Goal: Task Accomplishment & Management: Use online tool/utility

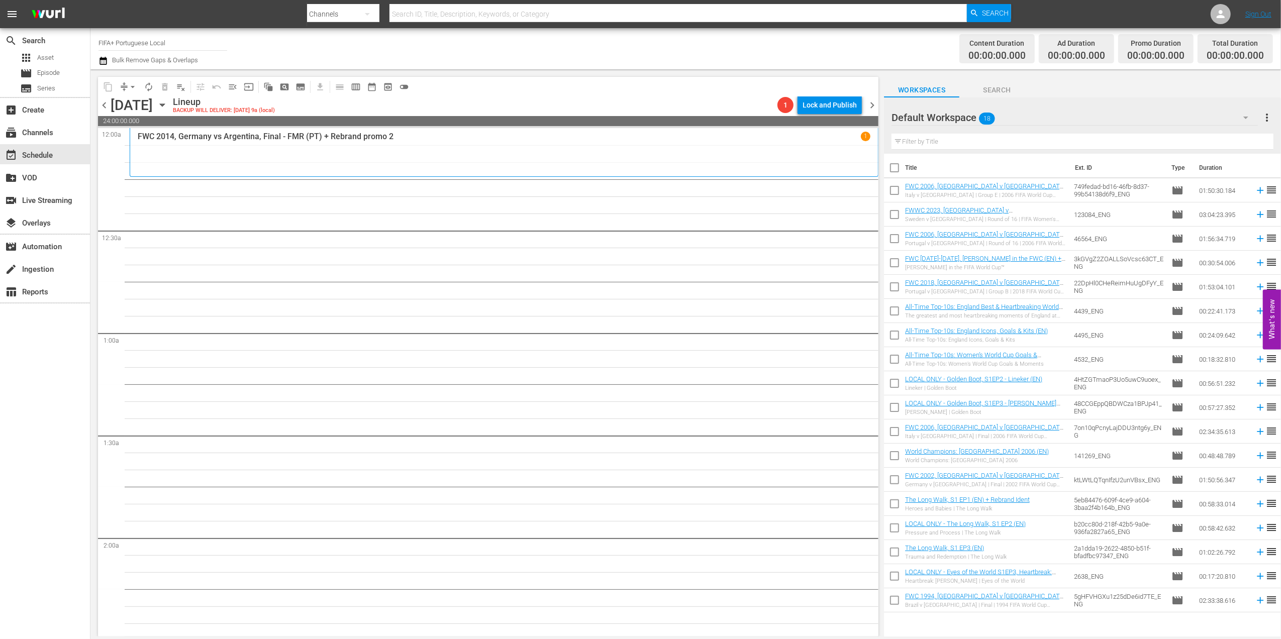
click at [102, 105] on span "chevron_left" at bounding box center [104, 105] width 13 height 13
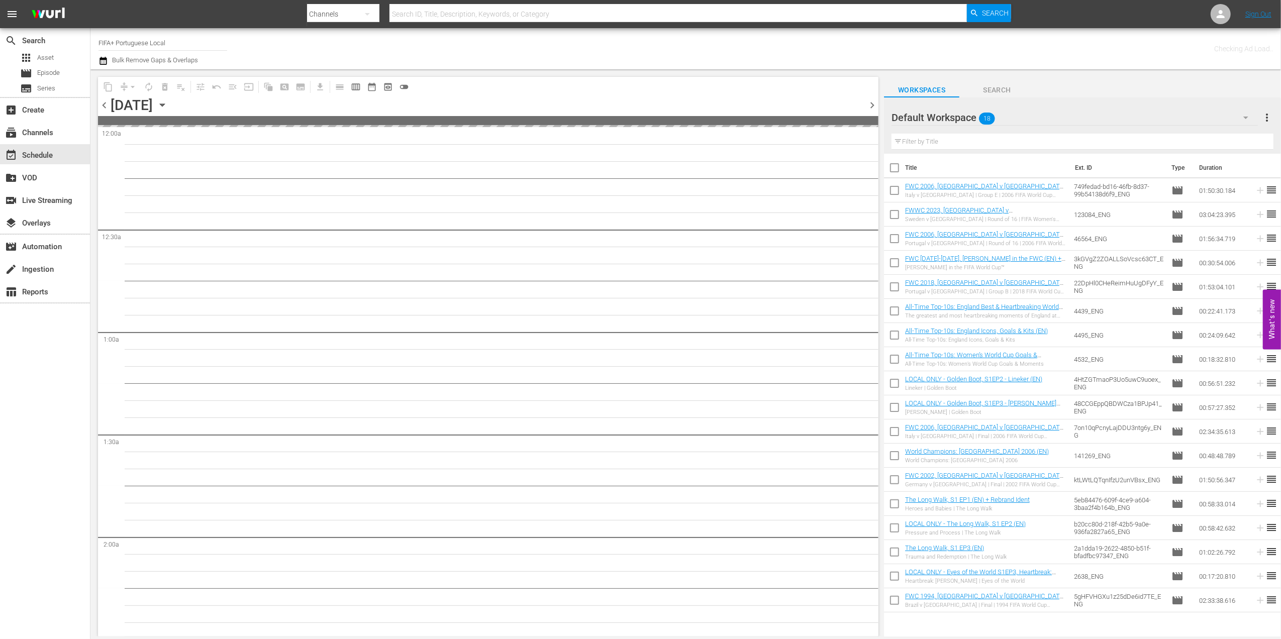
click at [102, 105] on span "chevron_left" at bounding box center [104, 105] width 13 height 13
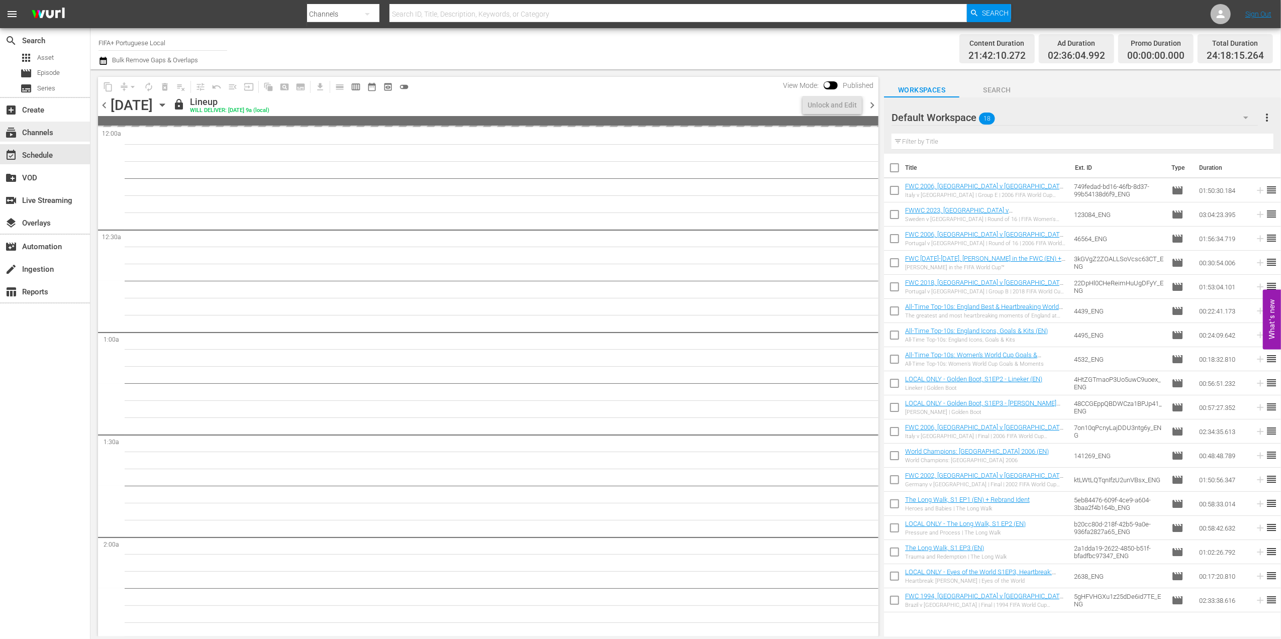
click at [48, 133] on div "subscriptions Channels" at bounding box center [28, 131] width 56 height 9
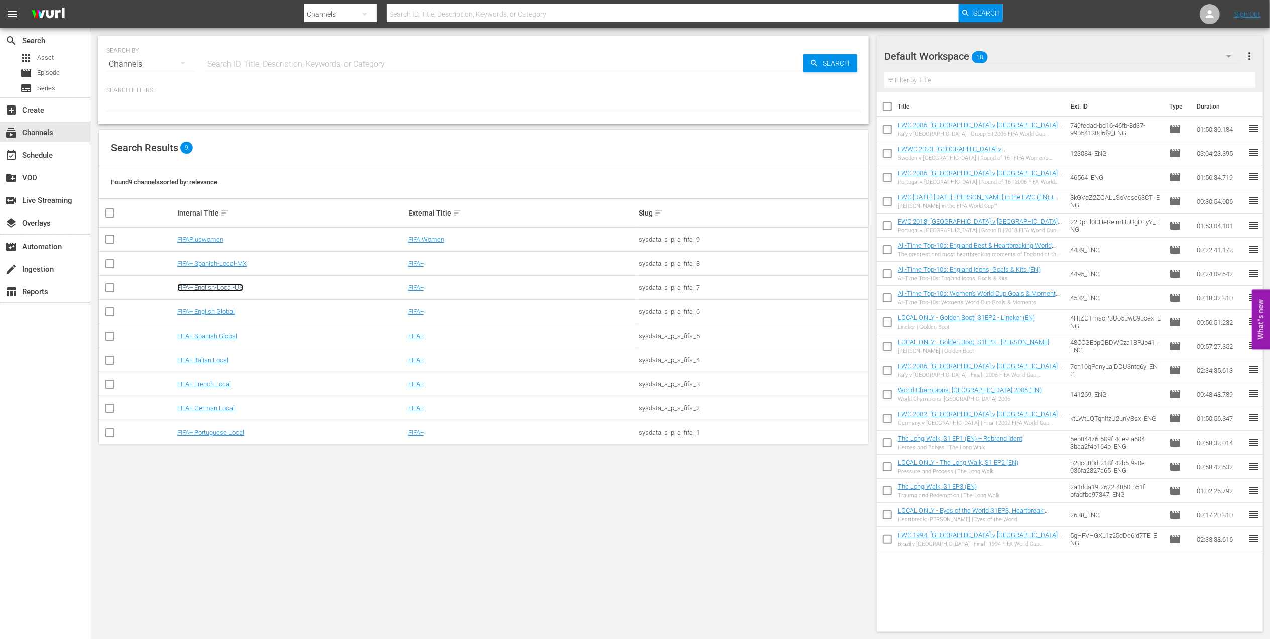
click at [238, 289] on link "FIFA+ English-Local-US" at bounding box center [210, 288] width 66 height 8
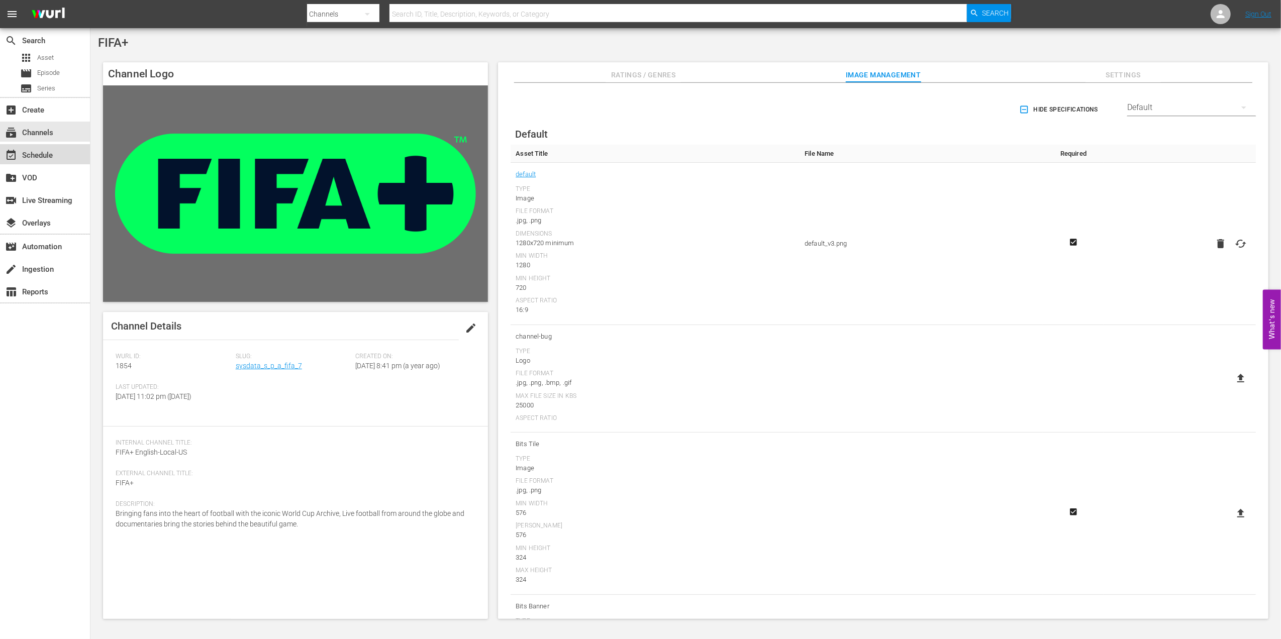
click at [51, 155] on div "event_available Schedule" at bounding box center [28, 153] width 56 height 9
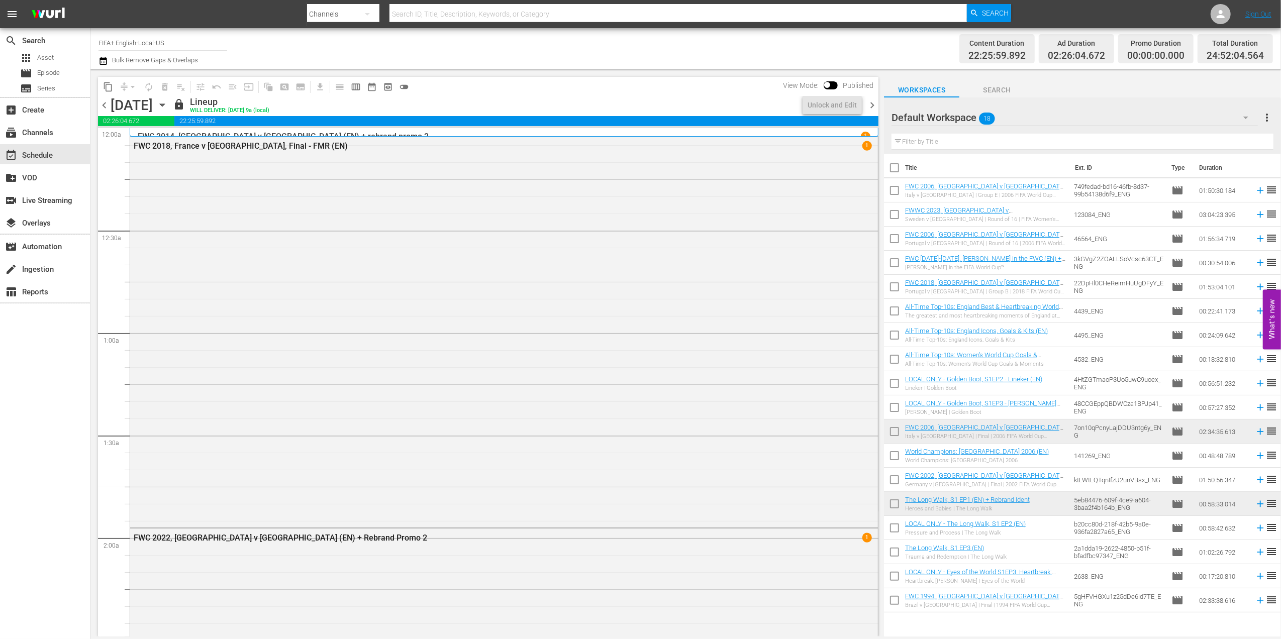
click at [103, 107] on span "chevron_left" at bounding box center [104, 105] width 13 height 13
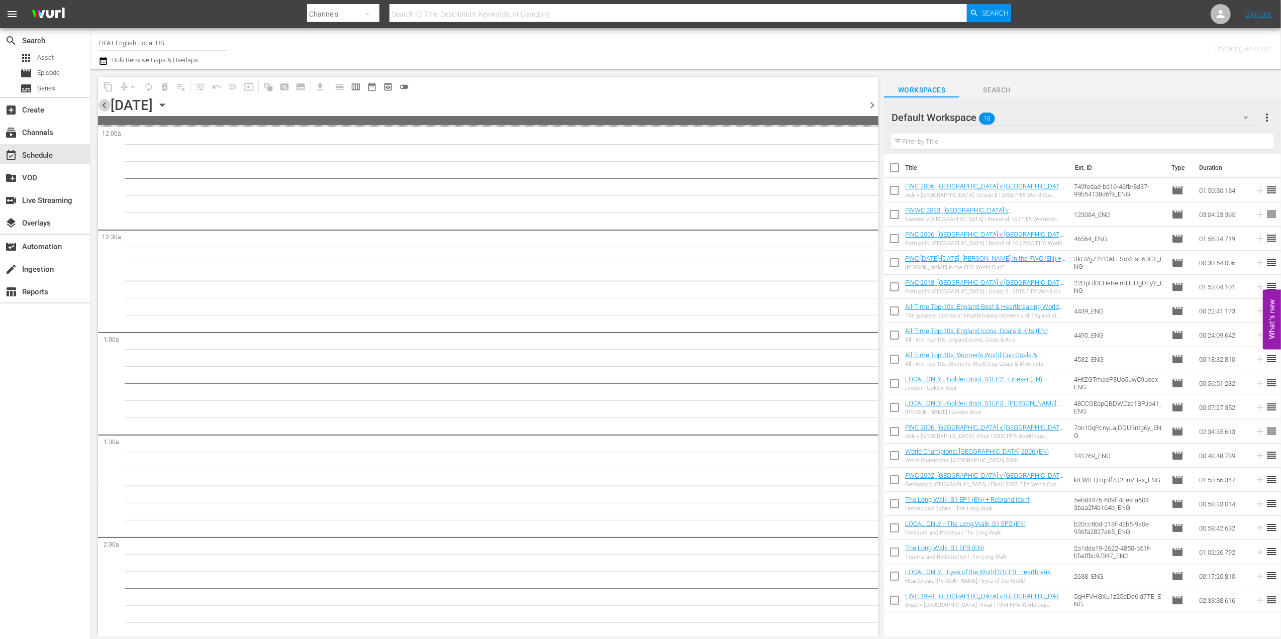
click at [103, 107] on span "chevron_left" at bounding box center [104, 105] width 13 height 13
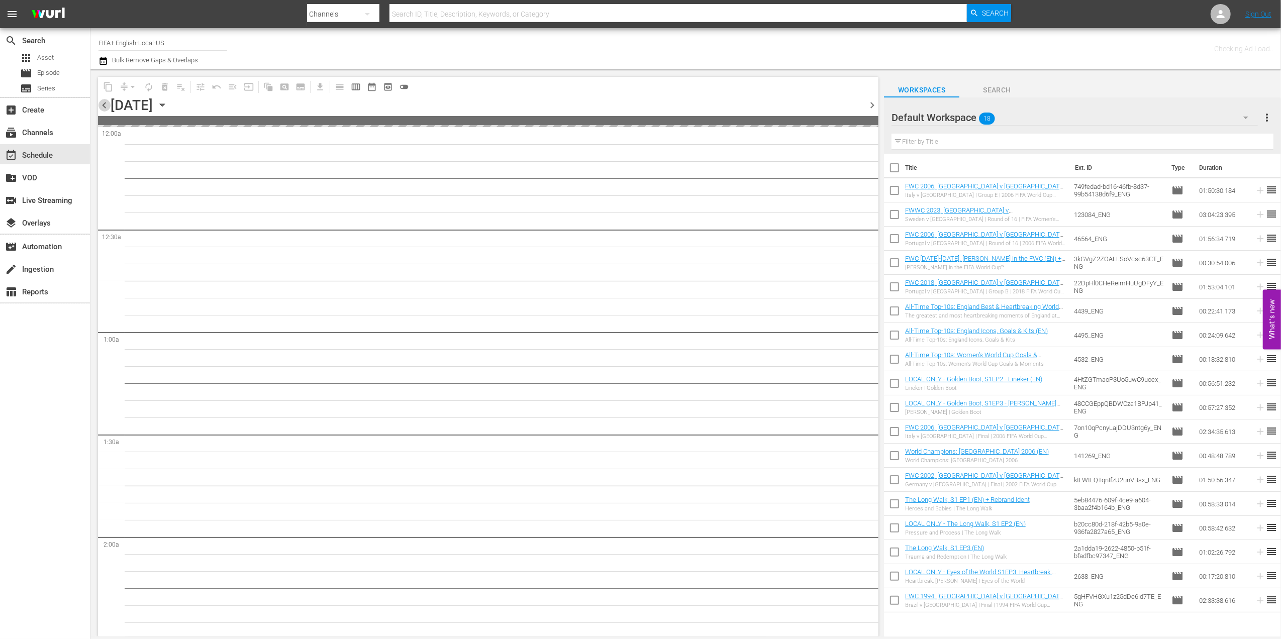
click at [103, 107] on span "chevron_left" at bounding box center [104, 105] width 13 height 13
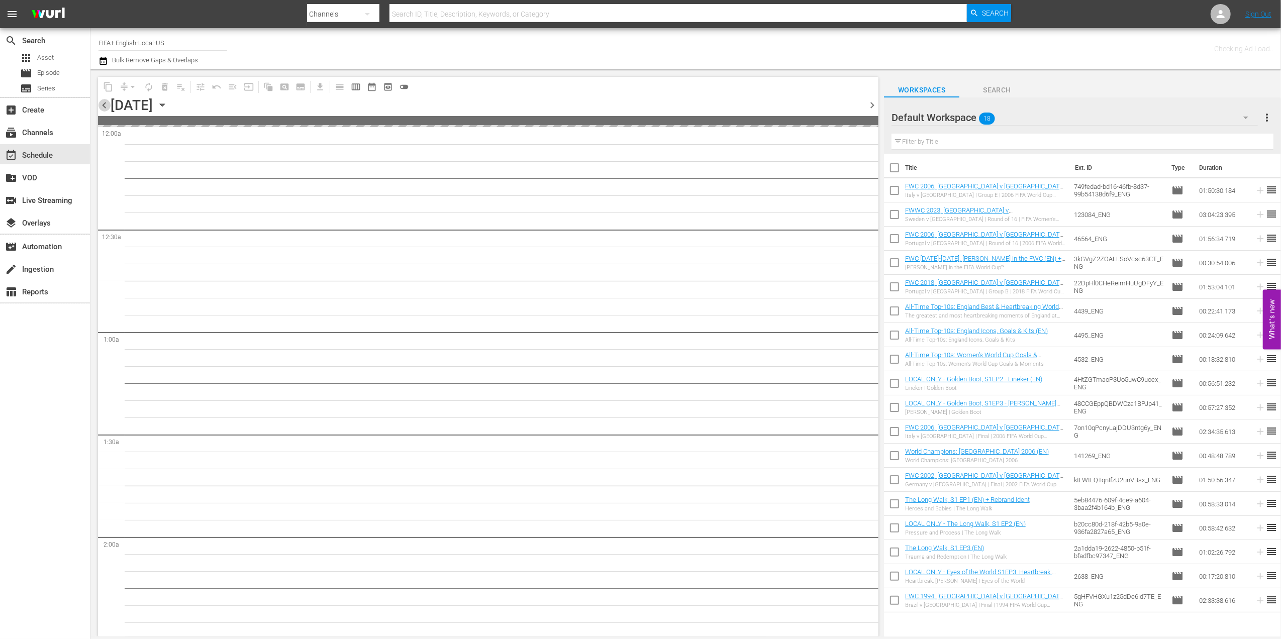
click at [103, 107] on span "chevron_left" at bounding box center [104, 105] width 13 height 13
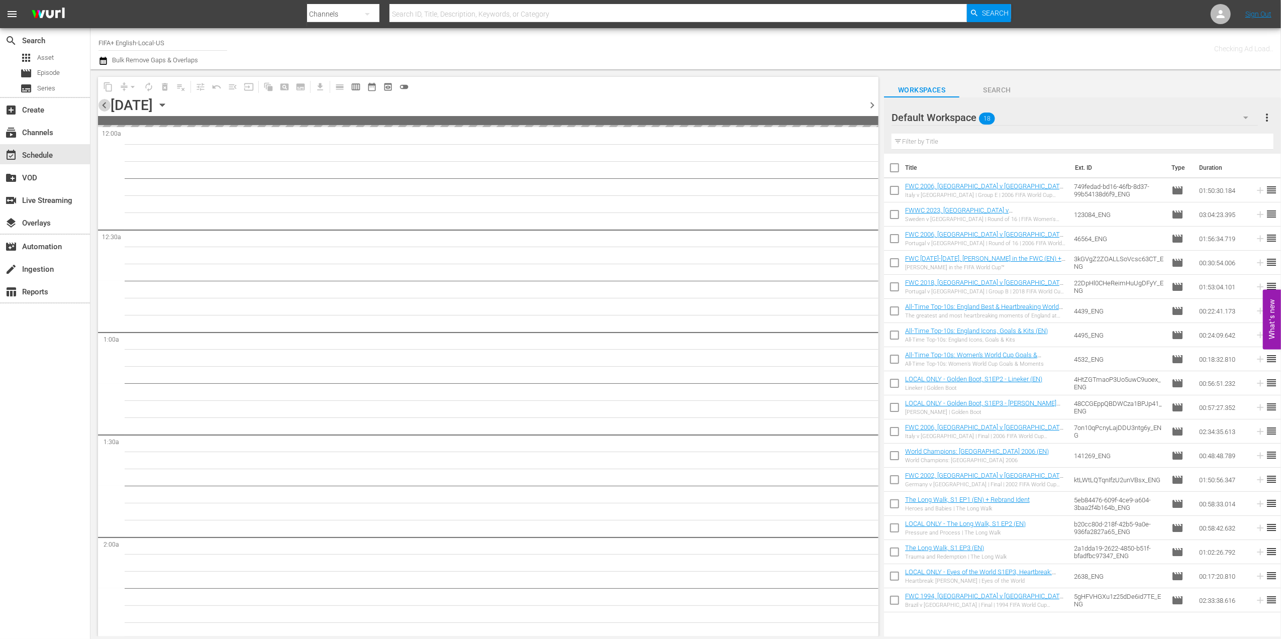
click at [103, 107] on span "chevron_left" at bounding box center [104, 105] width 13 height 13
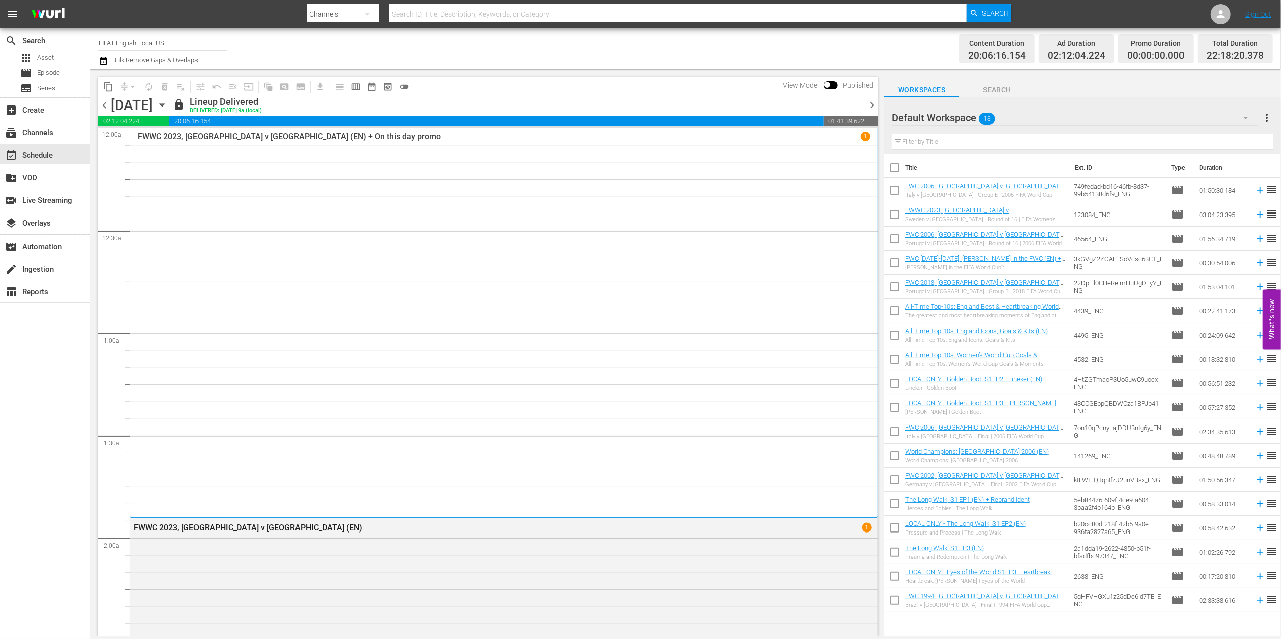
click at [872, 101] on span "chevron_right" at bounding box center [872, 105] width 13 height 13
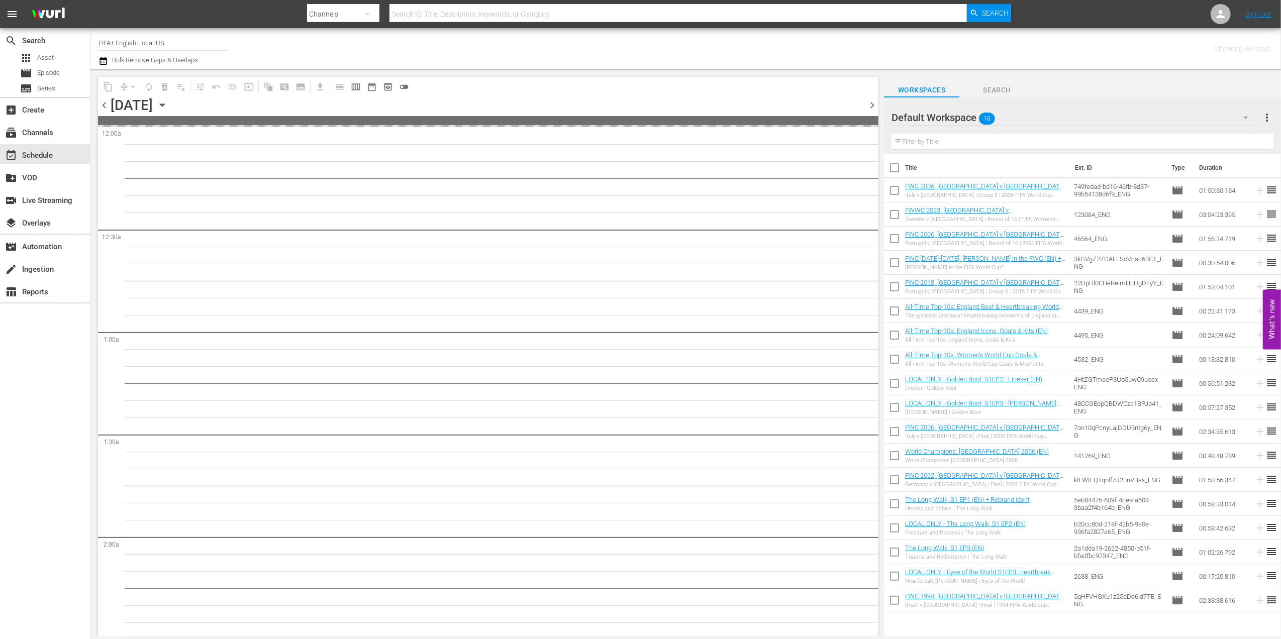
click at [872, 101] on span "chevron_right" at bounding box center [872, 105] width 13 height 13
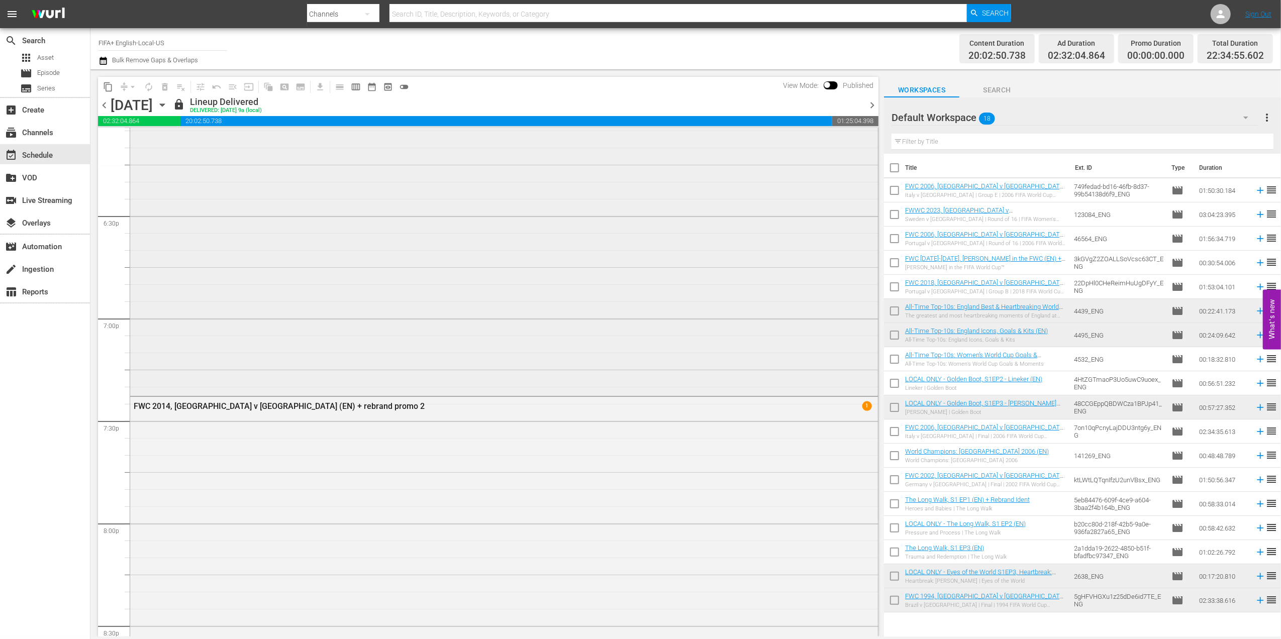
scroll to position [3700, 0]
click at [875, 105] on span "chevron_right" at bounding box center [872, 105] width 13 height 13
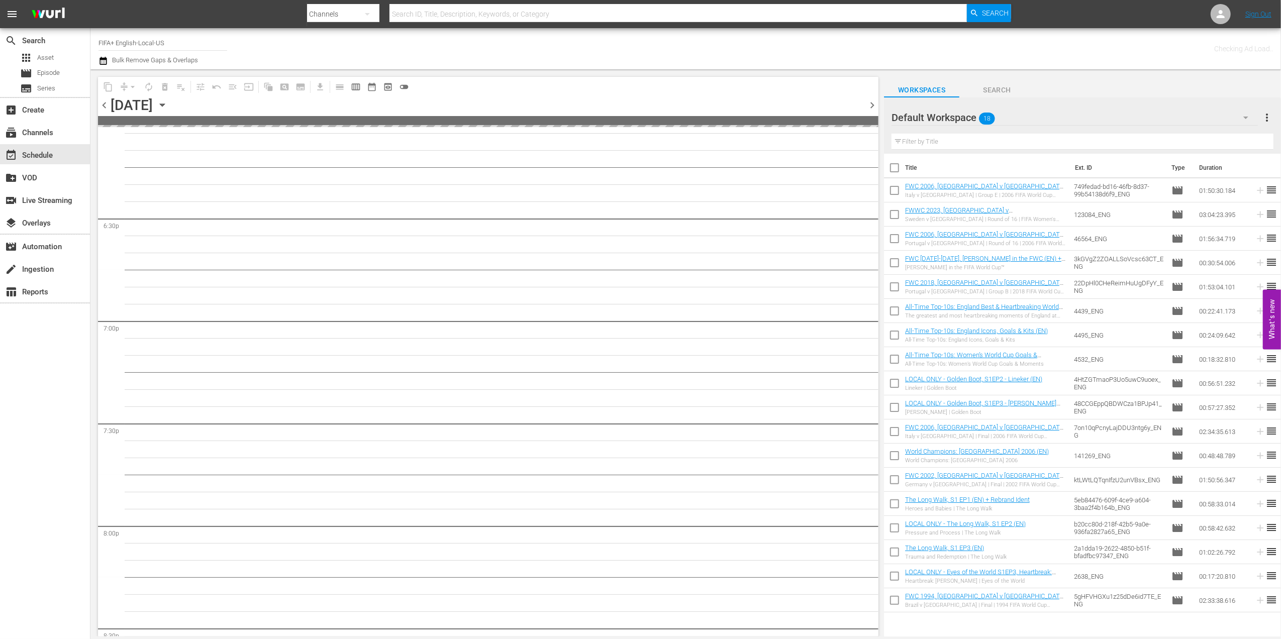
scroll to position [3803, 0]
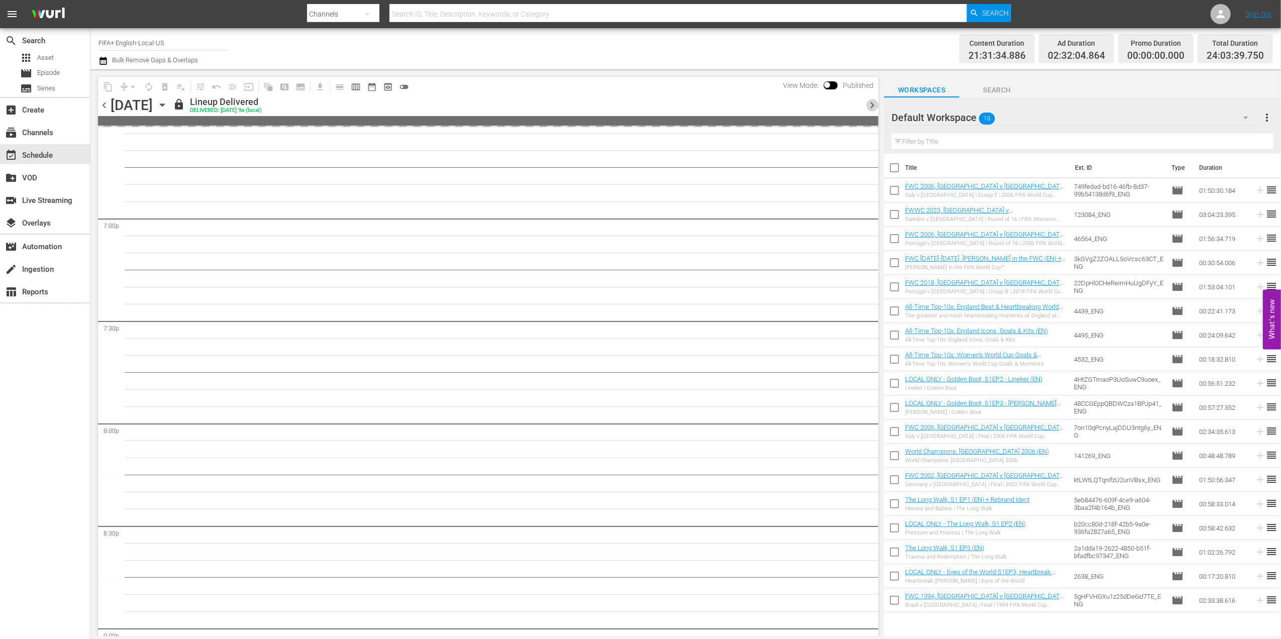
click at [875, 105] on span "chevron_right" at bounding box center [872, 105] width 13 height 13
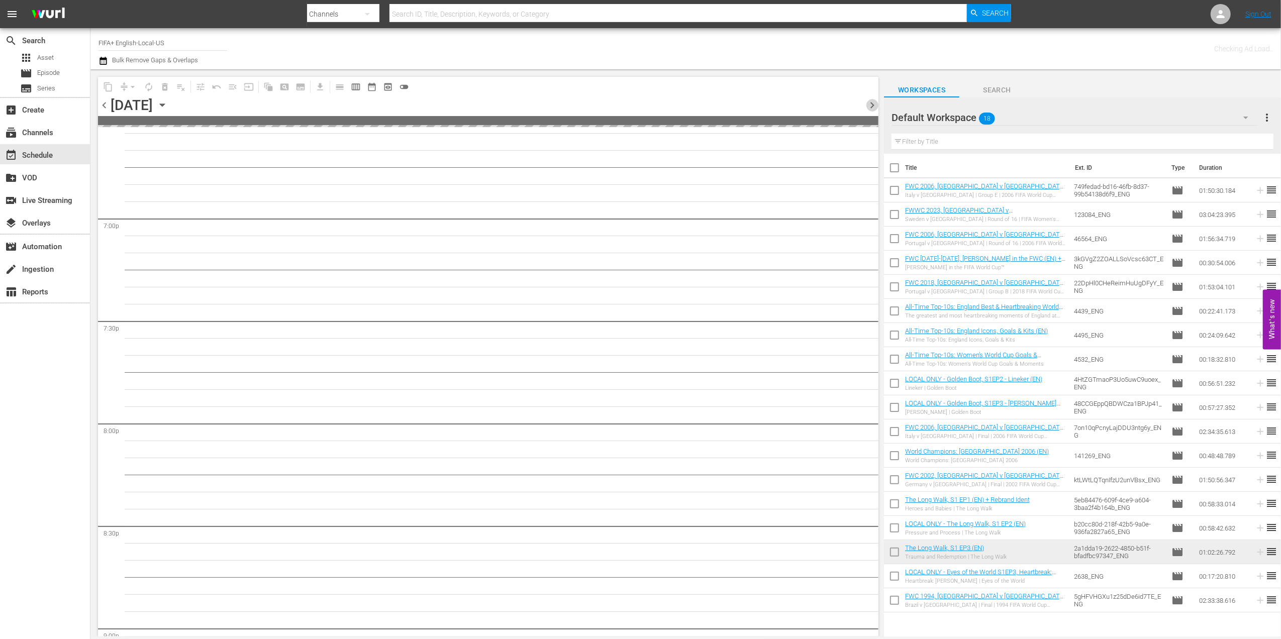
click at [875, 105] on span "chevron_right" at bounding box center [872, 105] width 13 height 13
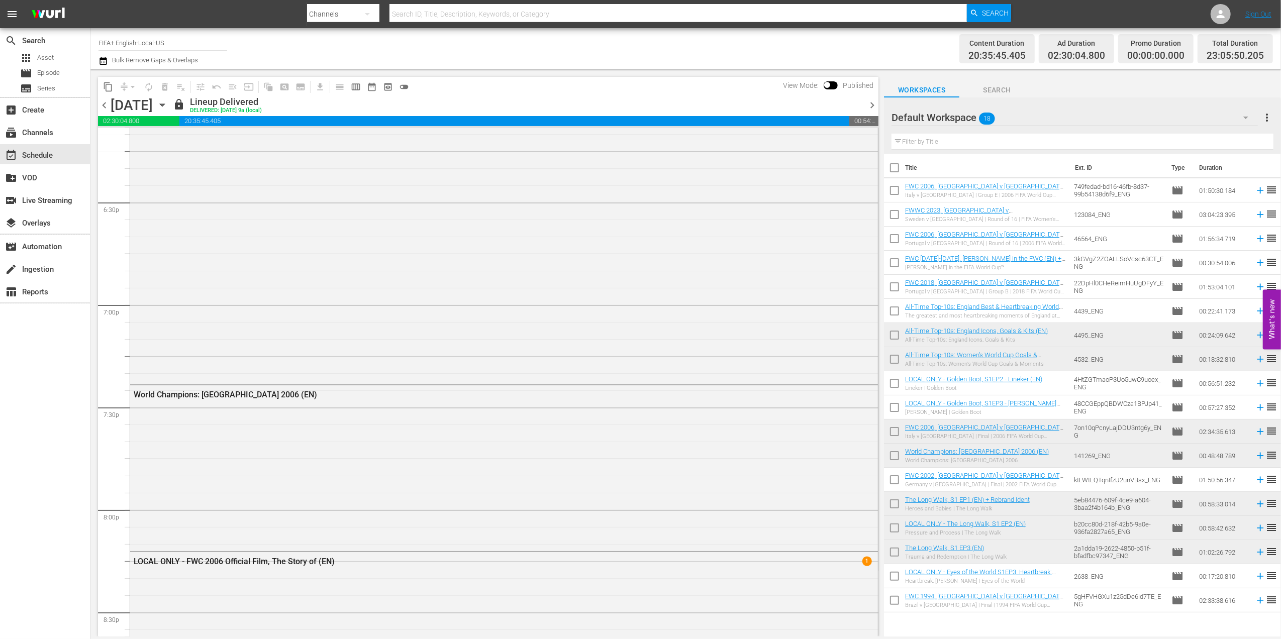
click at [99, 105] on span "chevron_left" at bounding box center [104, 105] width 13 height 13
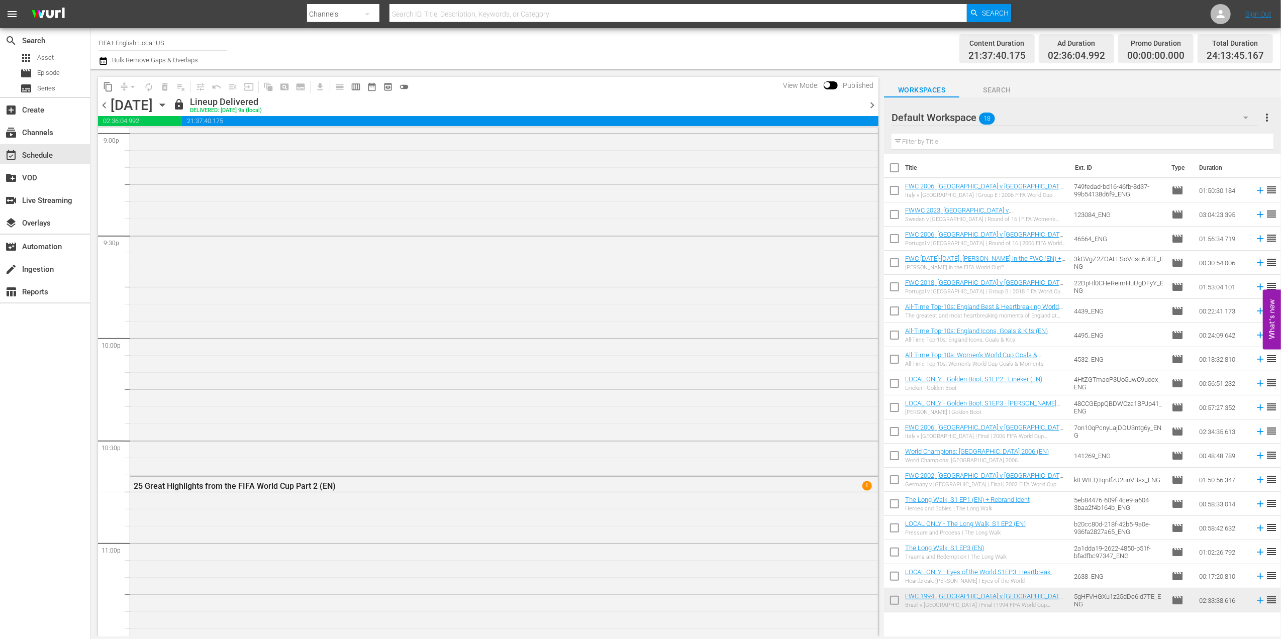
scroll to position [4190, 0]
click at [99, 101] on span "chevron_left" at bounding box center [104, 105] width 13 height 13
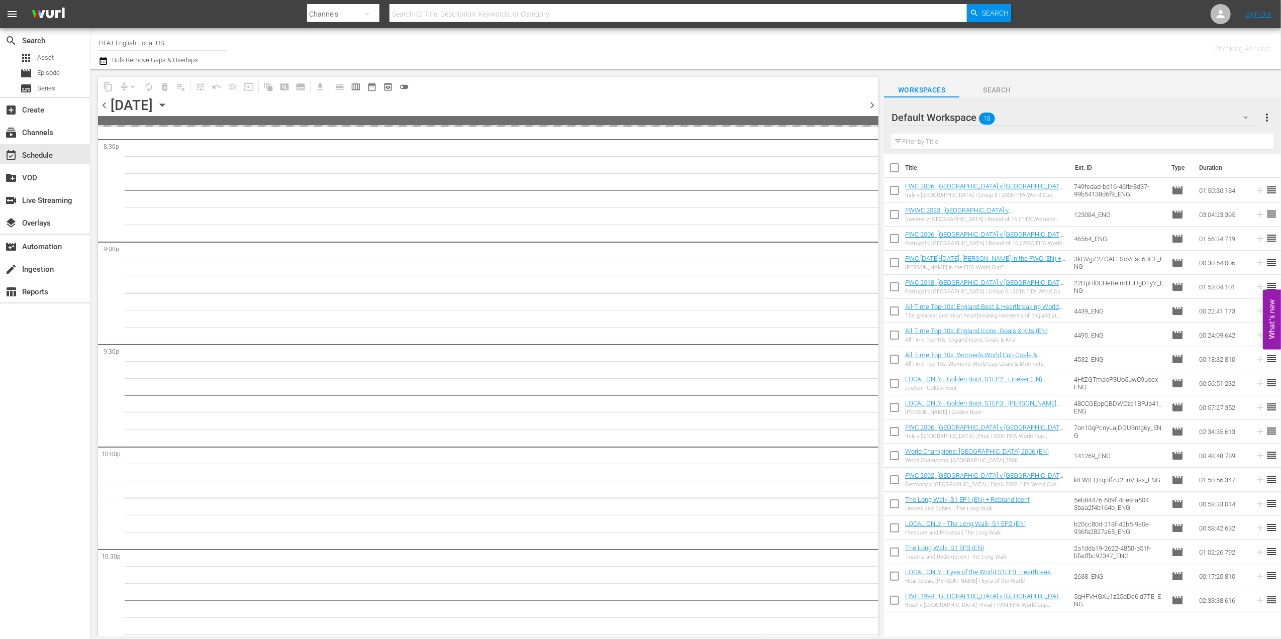
scroll to position [4378, 0]
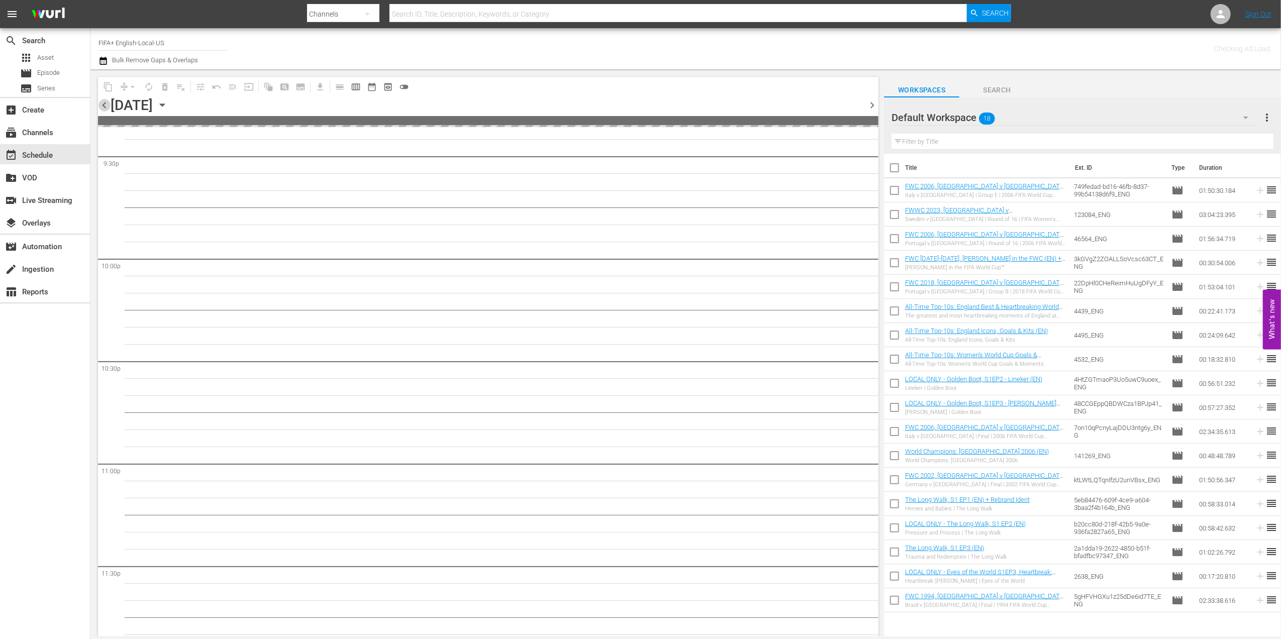
click at [99, 101] on span "chevron_left" at bounding box center [104, 105] width 13 height 13
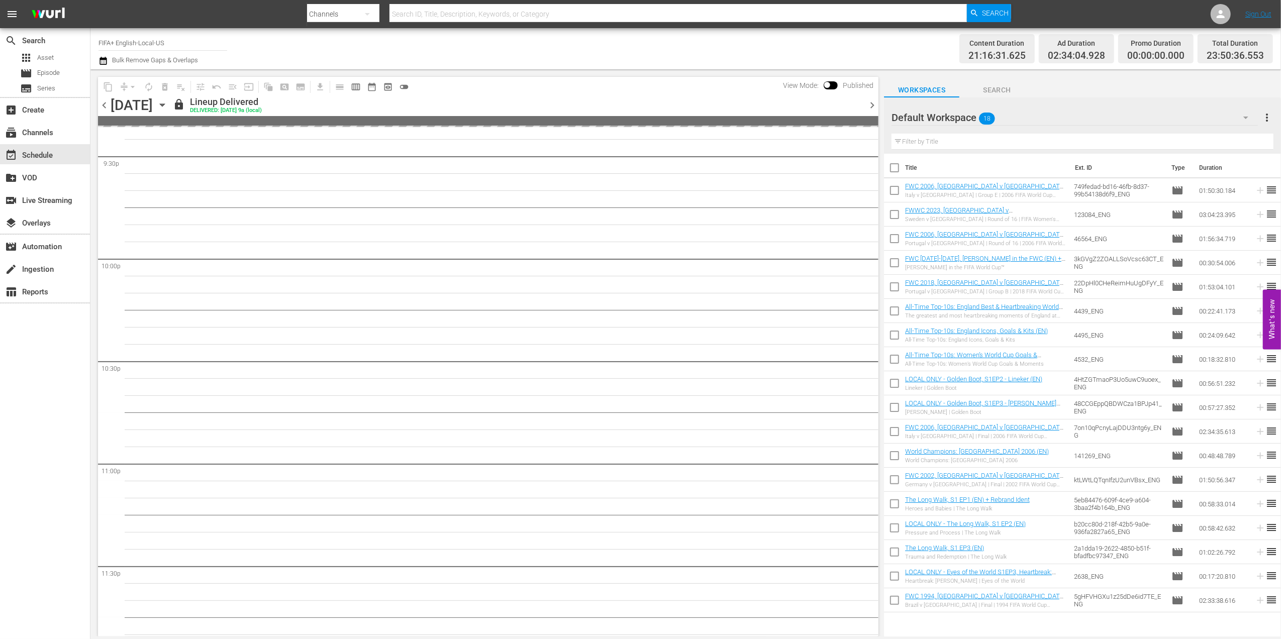
click at [99, 101] on span "chevron_left" at bounding box center [104, 105] width 13 height 13
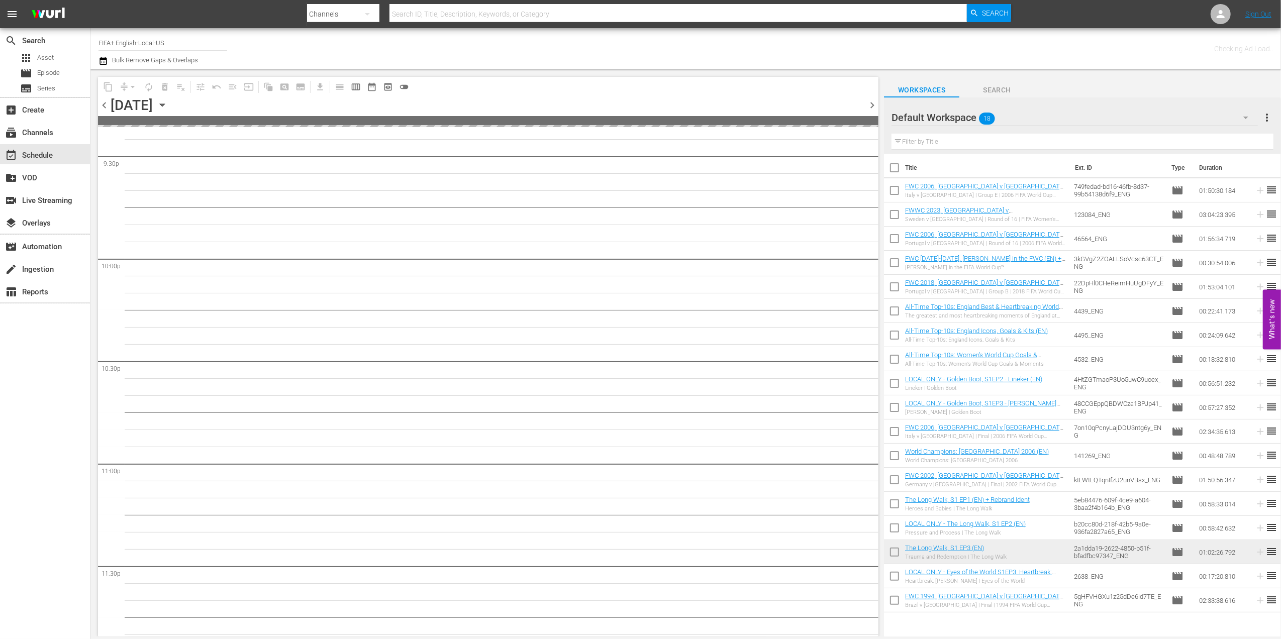
scroll to position [4378, 0]
click at [99, 101] on span "chevron_left" at bounding box center [104, 105] width 13 height 13
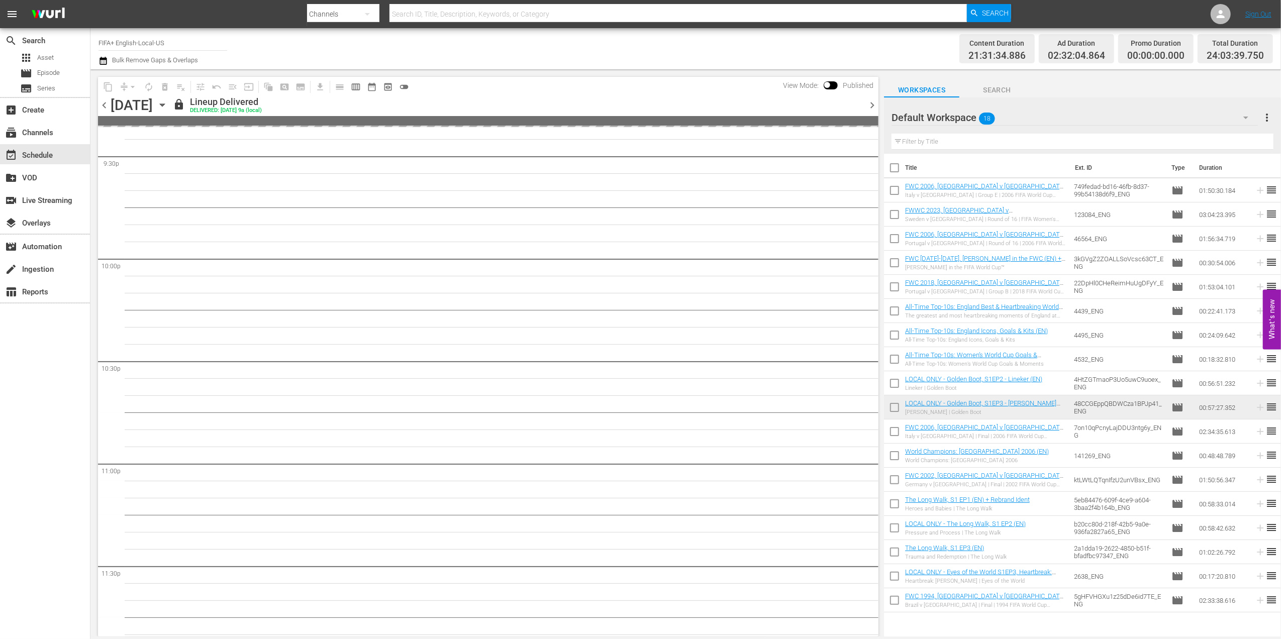
click at [99, 101] on span "chevron_left" at bounding box center [104, 105] width 13 height 13
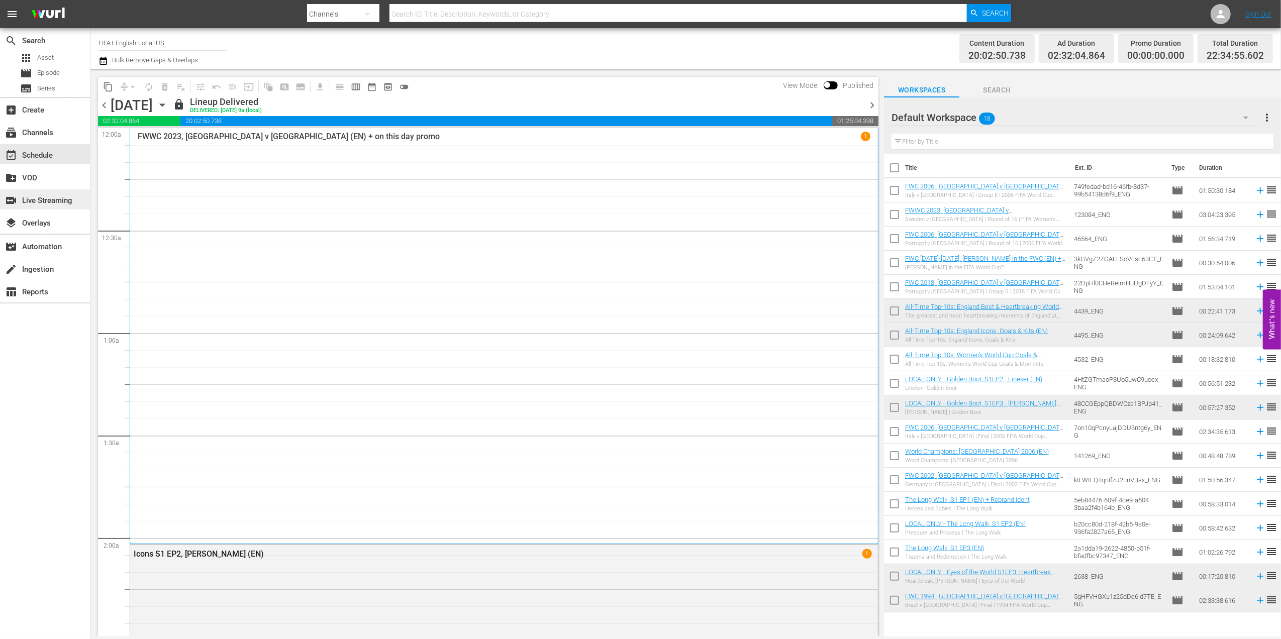
click at [56, 196] on div "switch_video Live Streaming" at bounding box center [28, 198] width 56 height 9
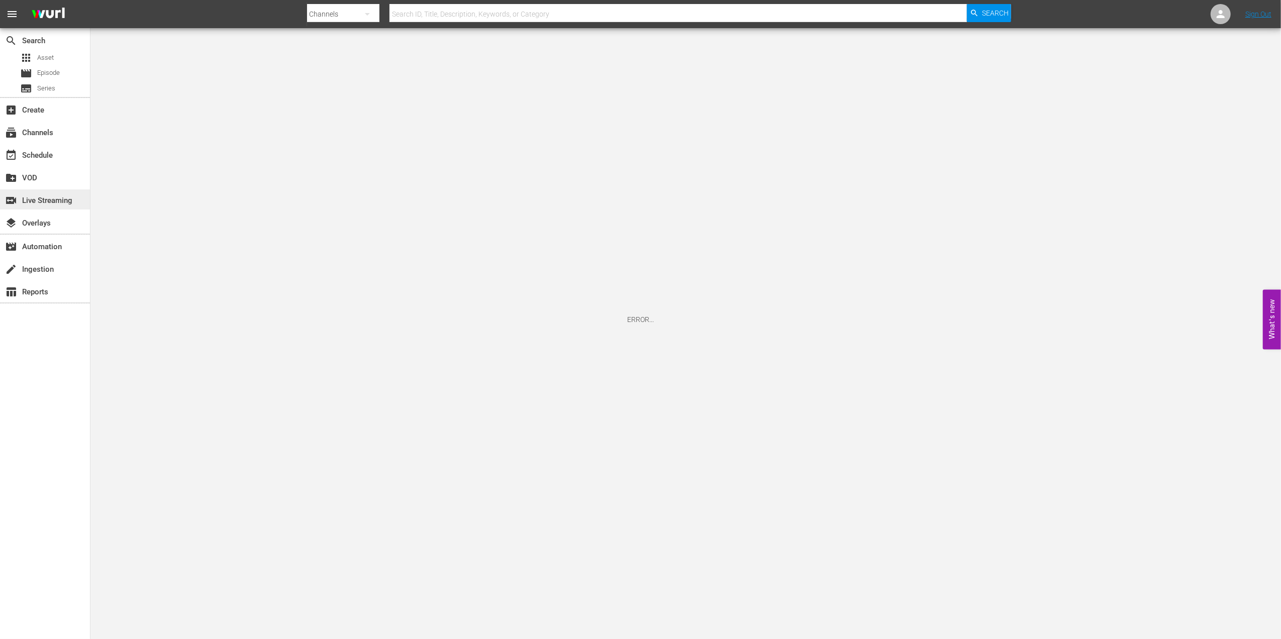
click at [56, 198] on div "switch_video Live Streaming" at bounding box center [28, 198] width 56 height 9
click at [55, 126] on div "subscriptions Channels" at bounding box center [45, 132] width 90 height 20
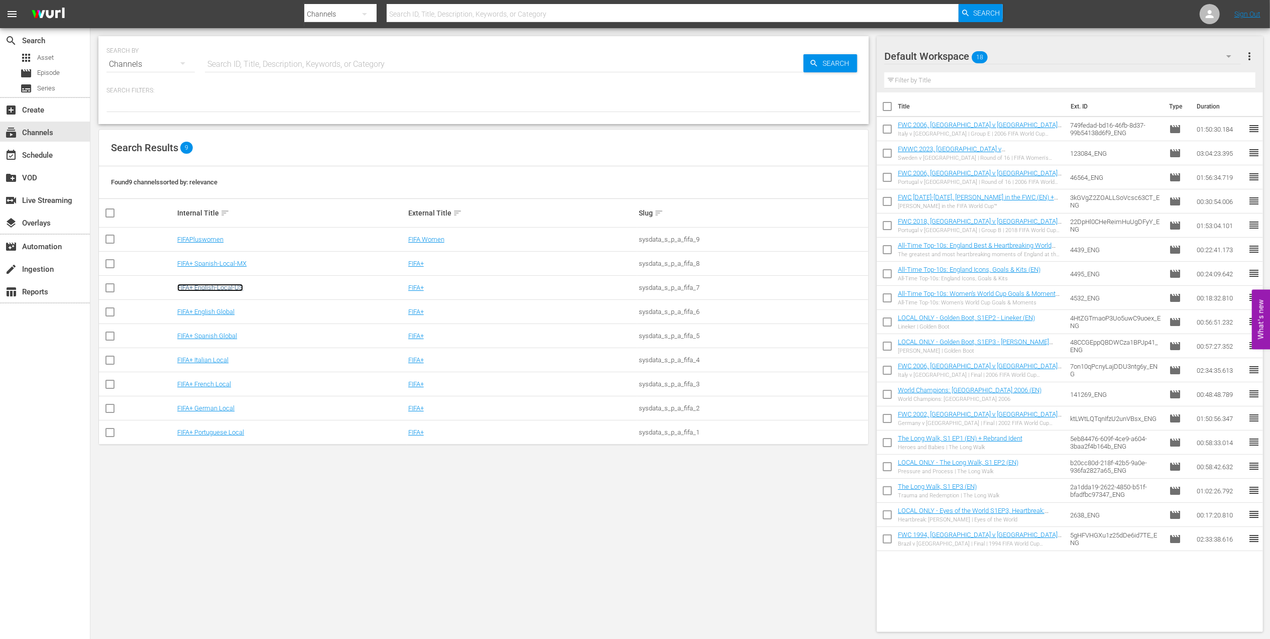
click at [227, 286] on link "FIFA+ English-Local-US" at bounding box center [210, 288] width 66 height 8
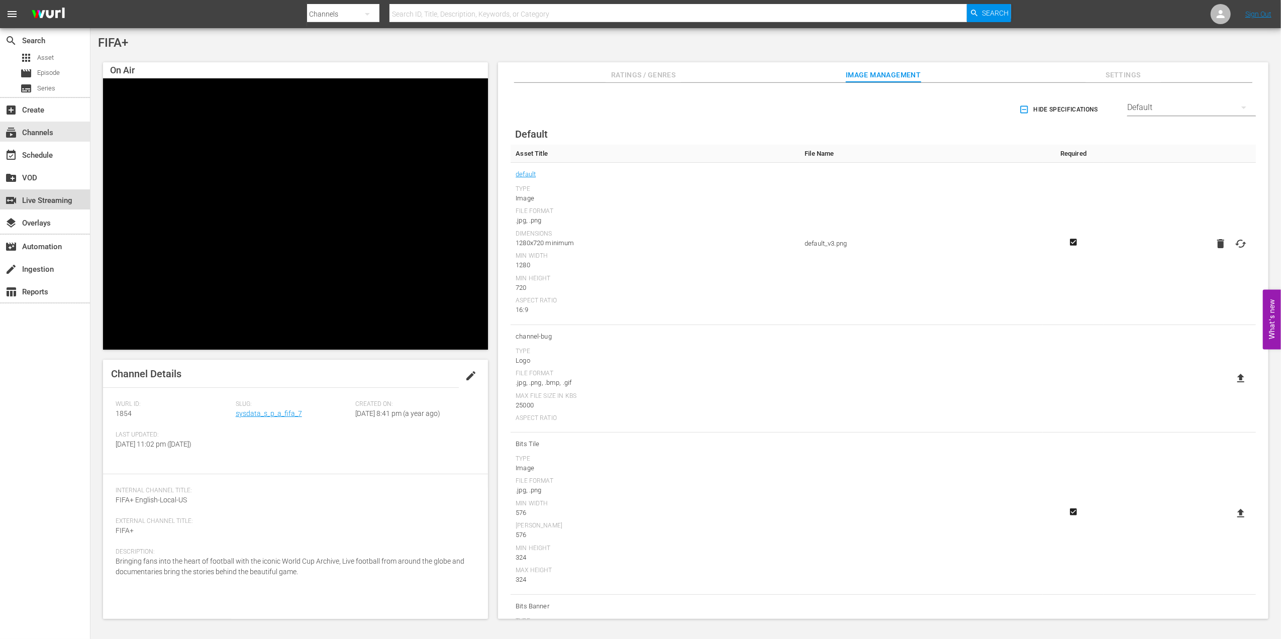
click at [46, 198] on div "switch_video Live Streaming" at bounding box center [28, 198] width 56 height 9
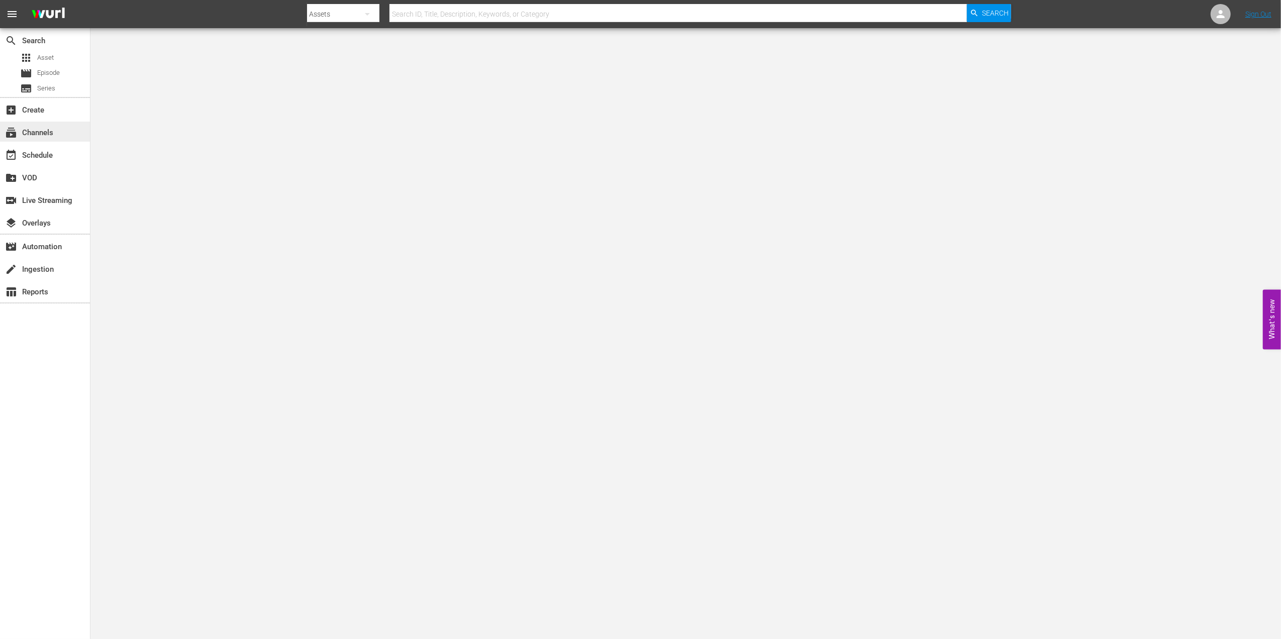
click at [39, 133] on div "subscriptions Channels" at bounding box center [28, 131] width 56 height 9
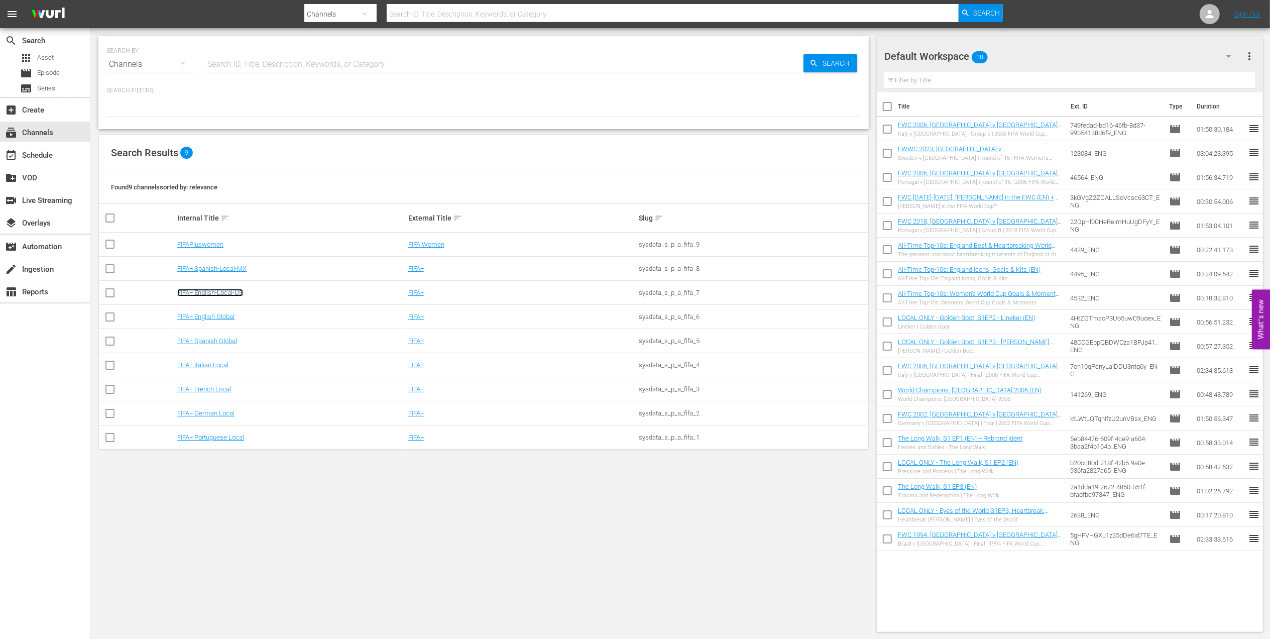
click at [236, 290] on link "FIFA+ English-Local-US" at bounding box center [210, 293] width 66 height 8
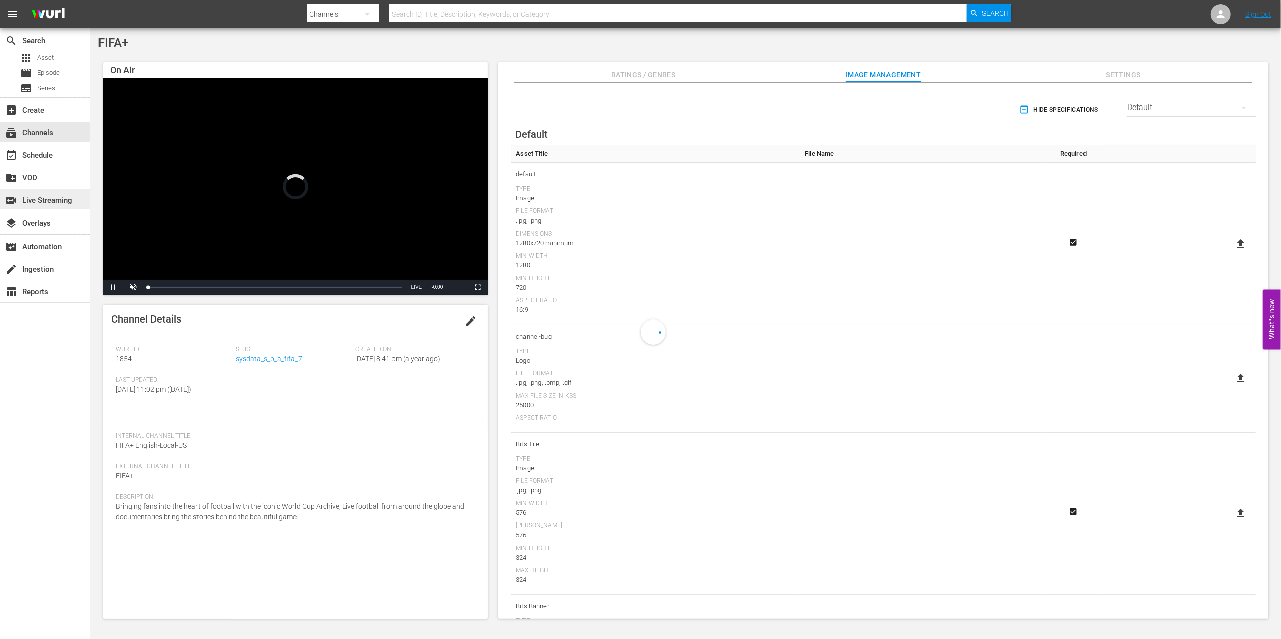
click at [54, 199] on div "switch_video Live Streaming" at bounding box center [28, 198] width 56 height 9
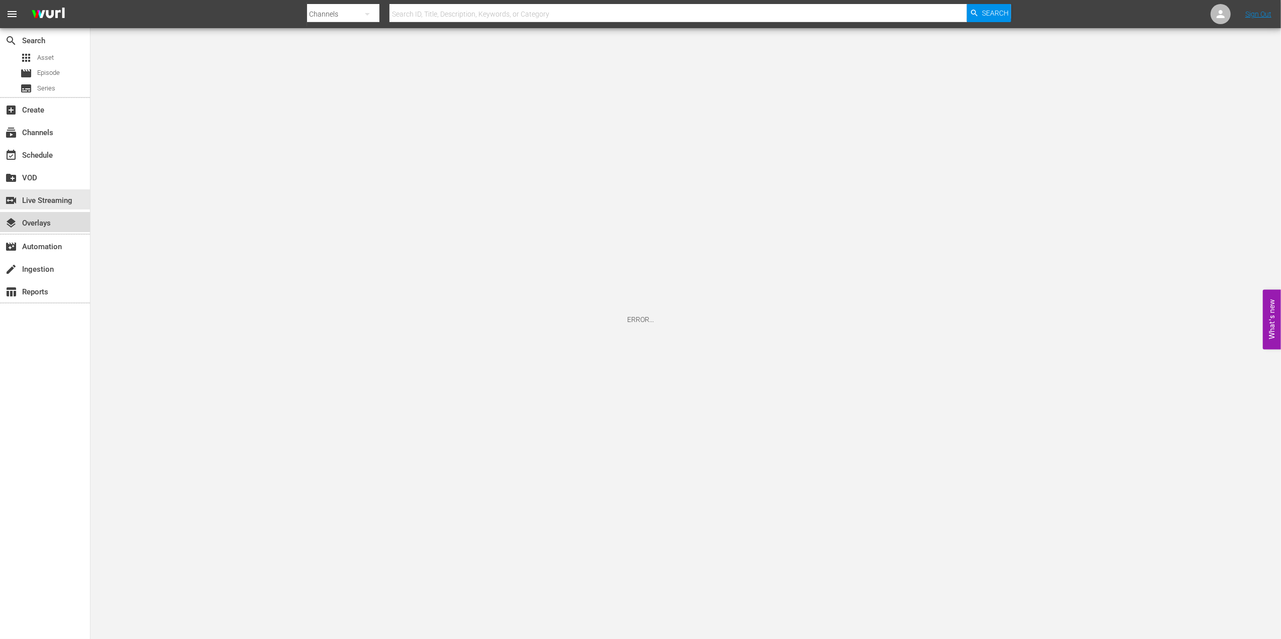
click at [49, 223] on div "layers Overlays" at bounding box center [28, 221] width 56 height 9
click at [37, 172] on div "create_new_folder VOD" at bounding box center [28, 176] width 56 height 9
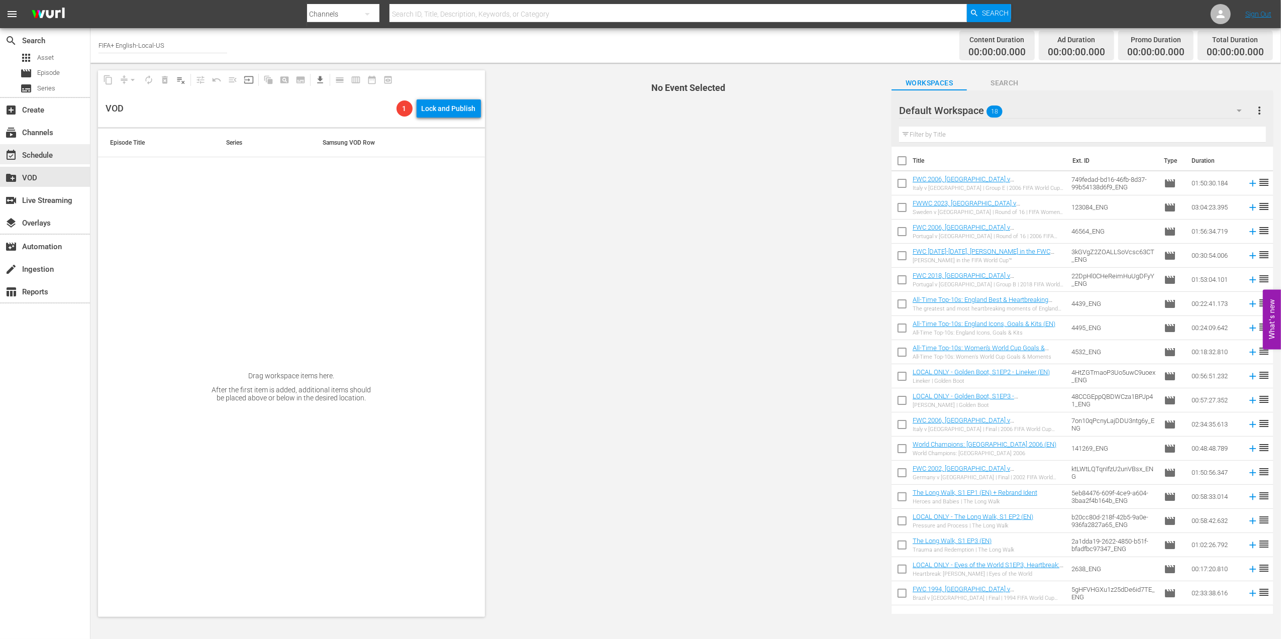
click at [60, 153] on div "event_available Schedule" at bounding box center [45, 154] width 90 height 20
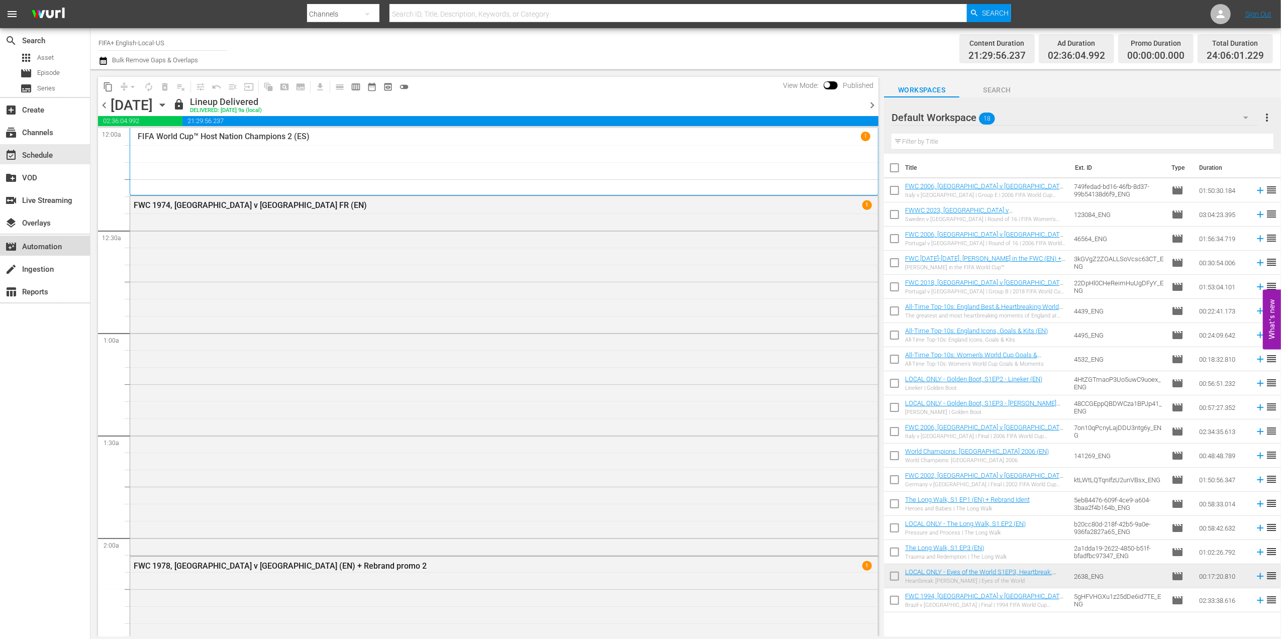
click at [56, 246] on div "movie_filter Automation" at bounding box center [28, 245] width 56 height 9
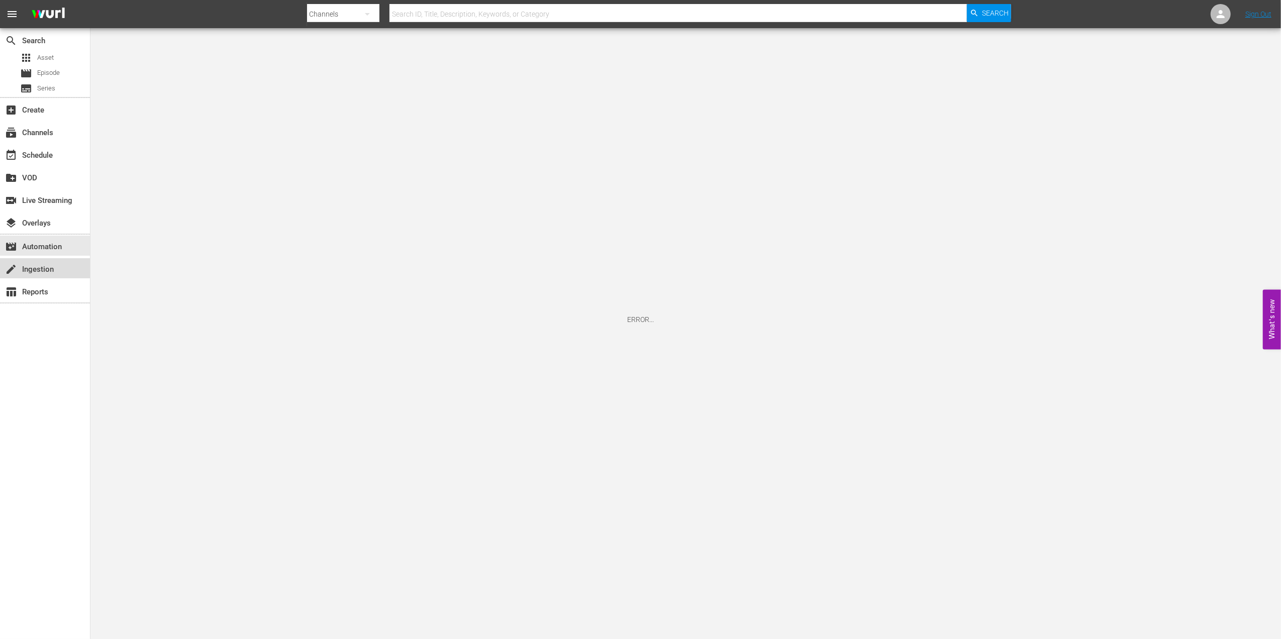
click at [50, 266] on div "create Ingestion" at bounding box center [28, 267] width 56 height 9
click at [59, 134] on div "subscriptions Channels" at bounding box center [45, 132] width 90 height 20
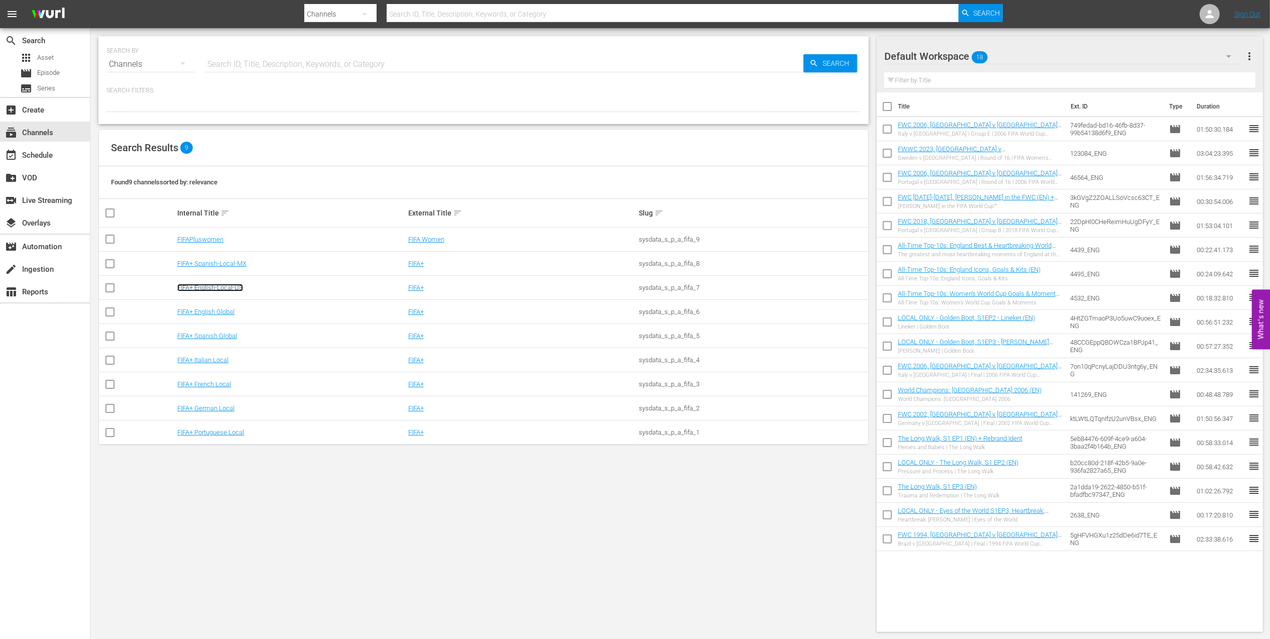
click at [220, 286] on link "FIFA+ English-Local-US" at bounding box center [210, 288] width 66 height 8
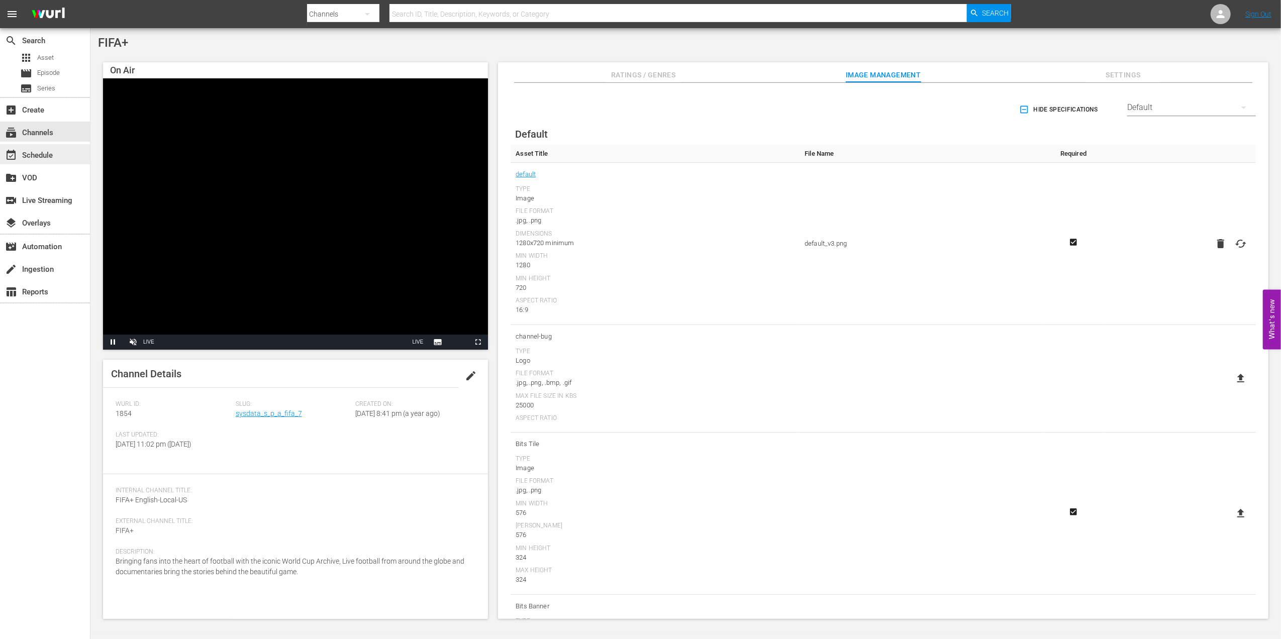
click at [45, 149] on div "event_available Schedule" at bounding box center [28, 153] width 56 height 9
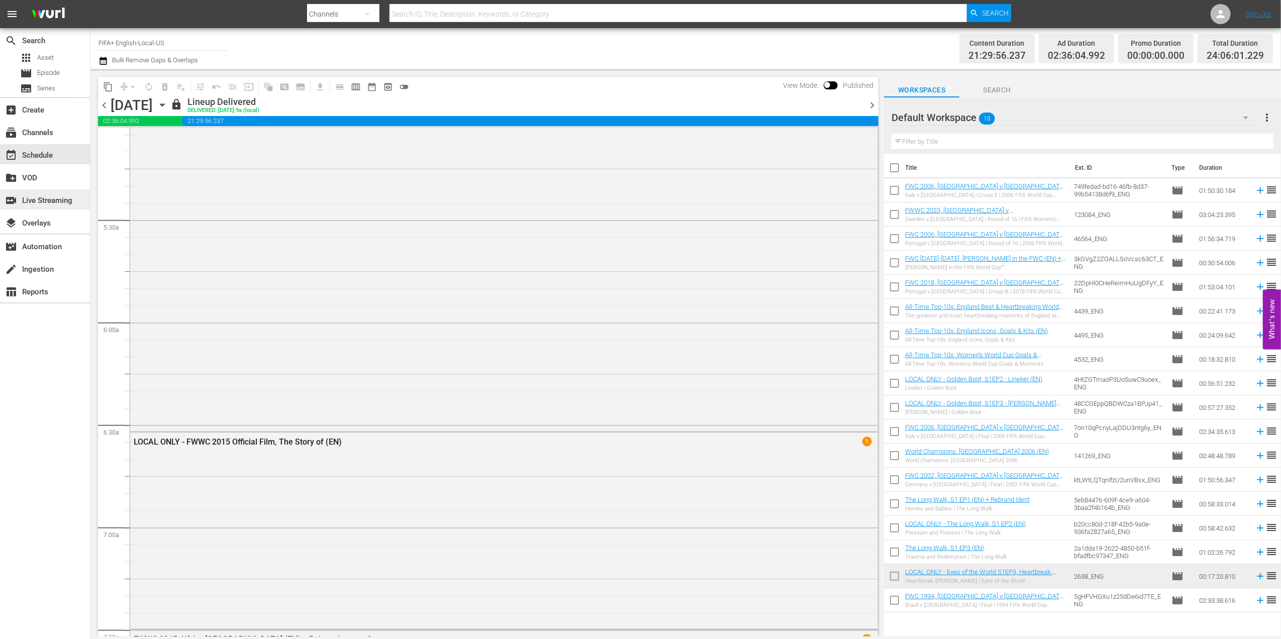
scroll to position [1059, 0]
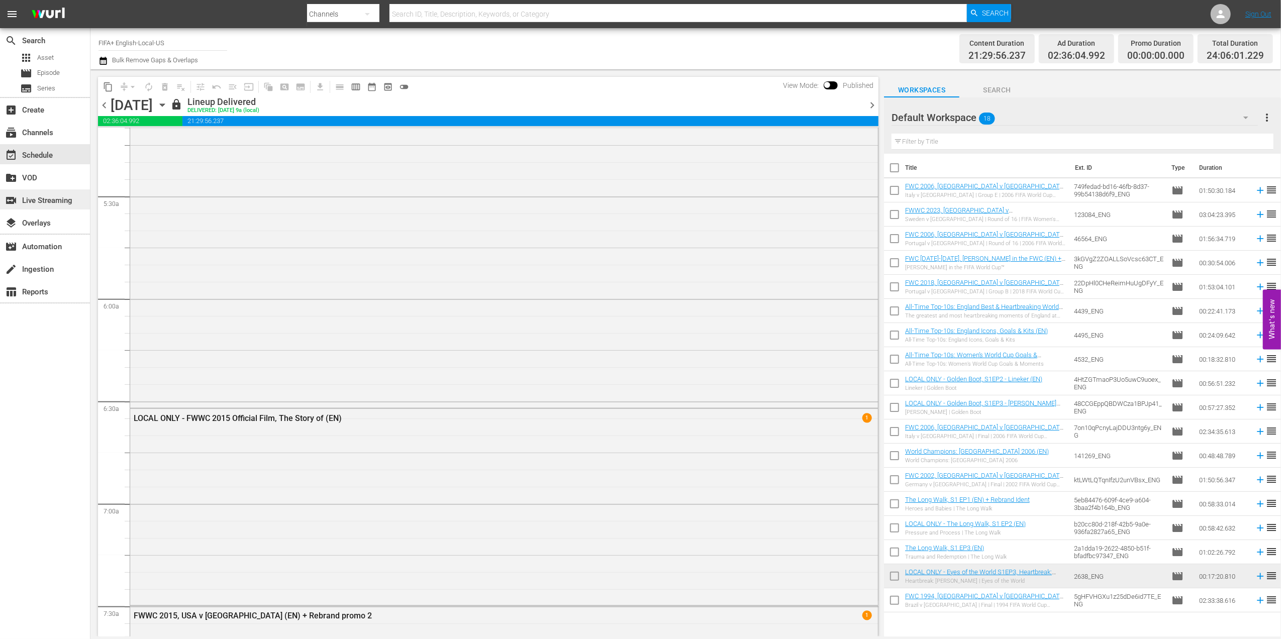
click at [56, 203] on div "switch_video Live Streaming" at bounding box center [28, 198] width 56 height 9
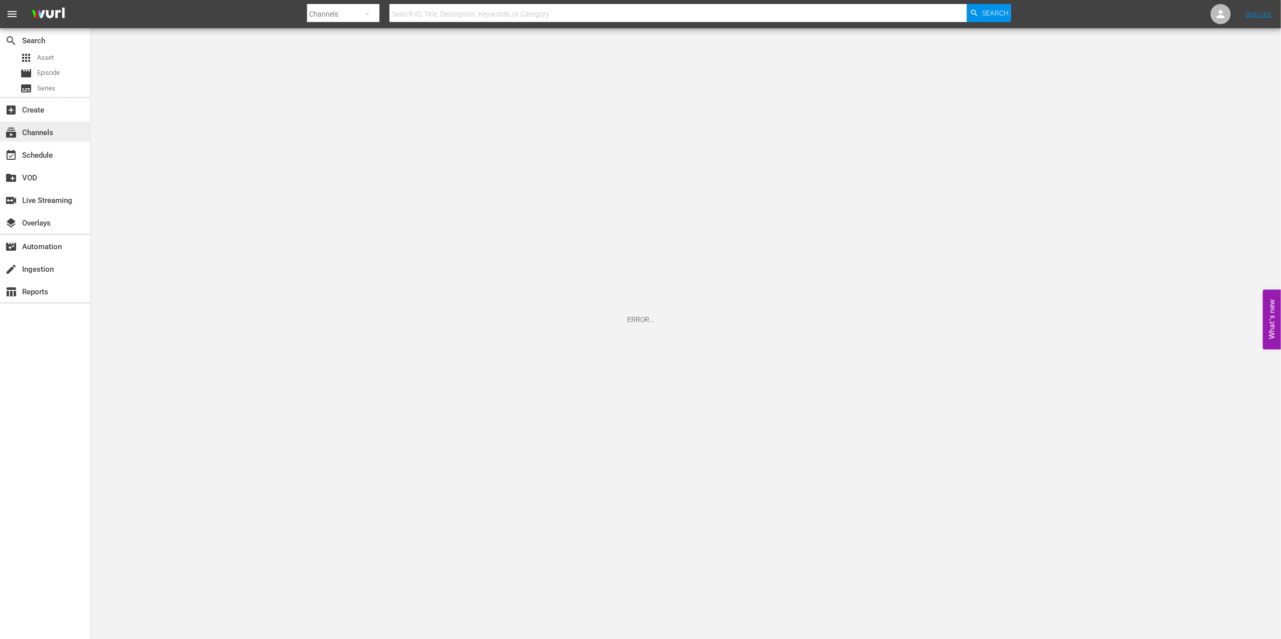
click at [53, 136] on div "subscriptions Channels" at bounding box center [45, 132] width 90 height 20
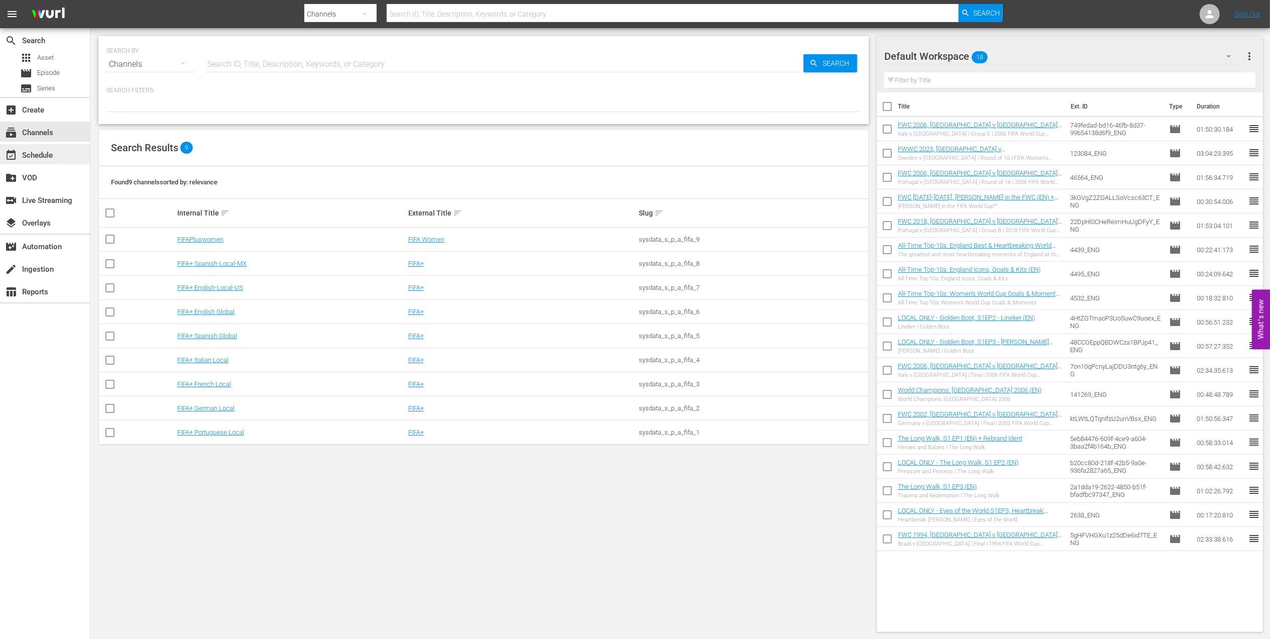
click at [59, 157] on div "event_available Schedule" at bounding box center [45, 154] width 90 height 20
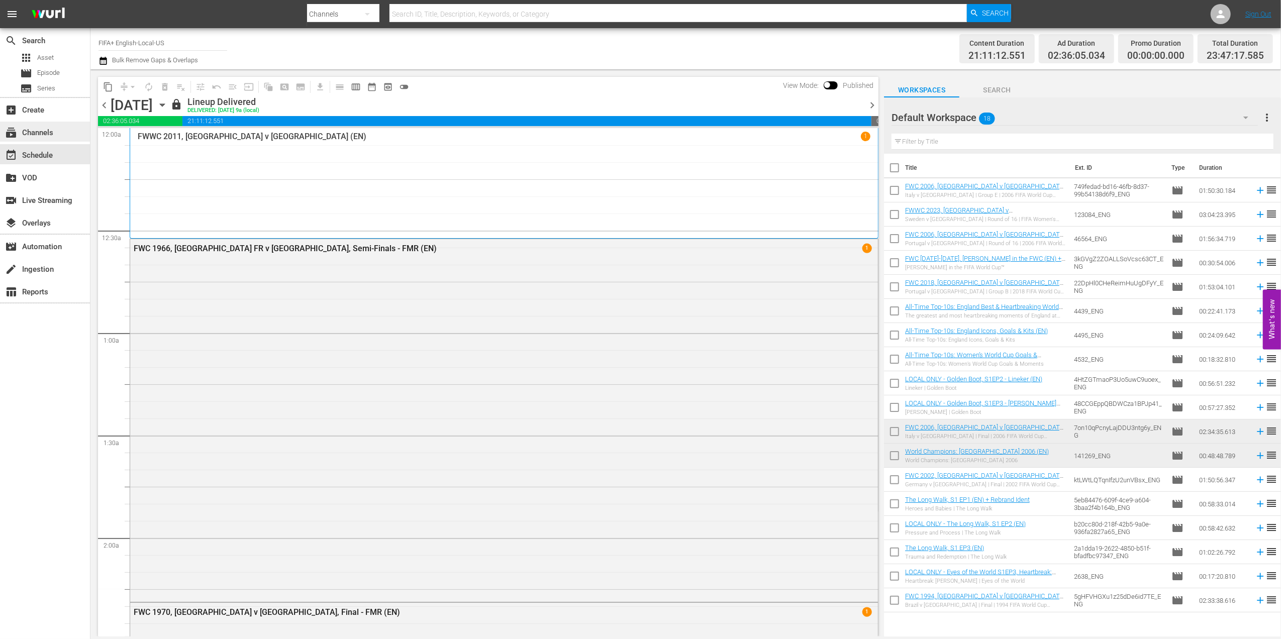
click at [57, 135] on div "subscriptions Channels" at bounding box center [45, 132] width 90 height 20
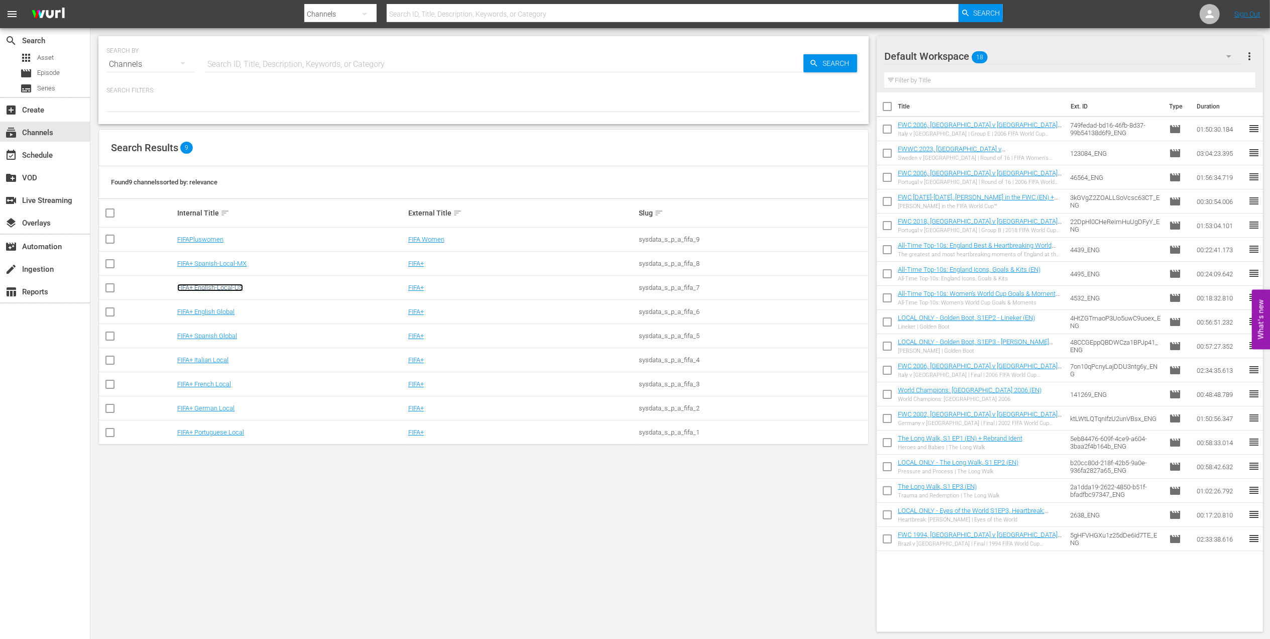
click at [218, 286] on link "FIFA+ English-Local-US" at bounding box center [210, 288] width 66 height 8
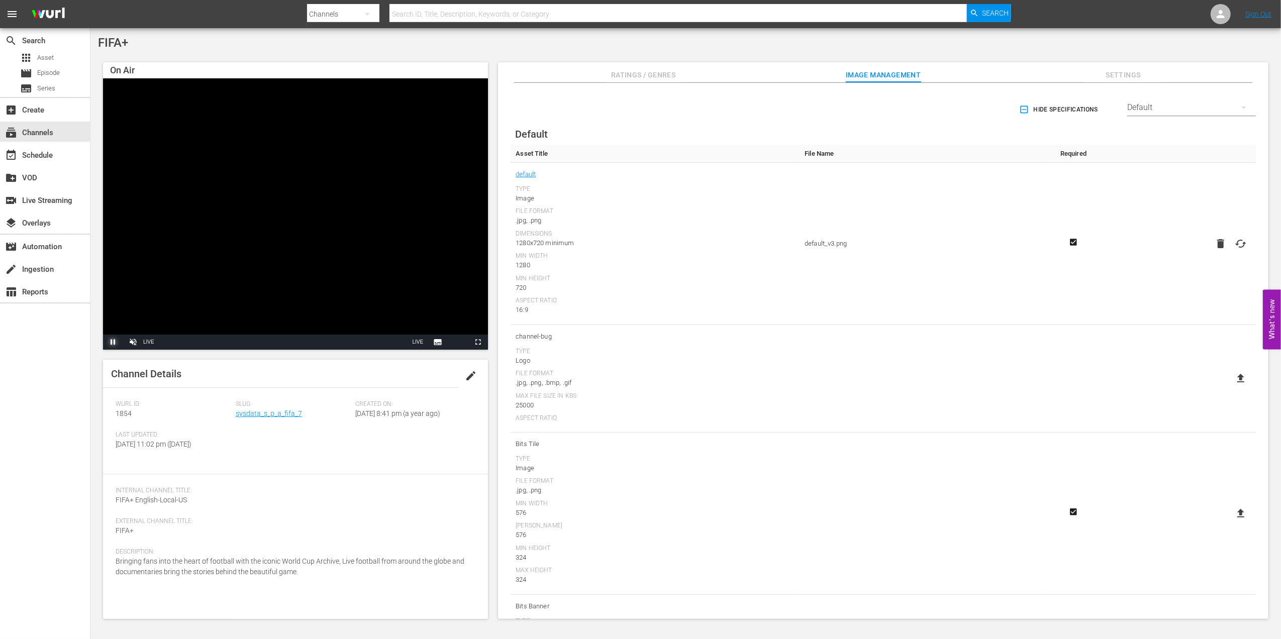
click at [113, 342] on span "Video Player" at bounding box center [113, 342] width 0 height 0
click at [51, 154] on div "event_available Schedule" at bounding box center [28, 153] width 56 height 9
